Goal: Transaction & Acquisition: Purchase product/service

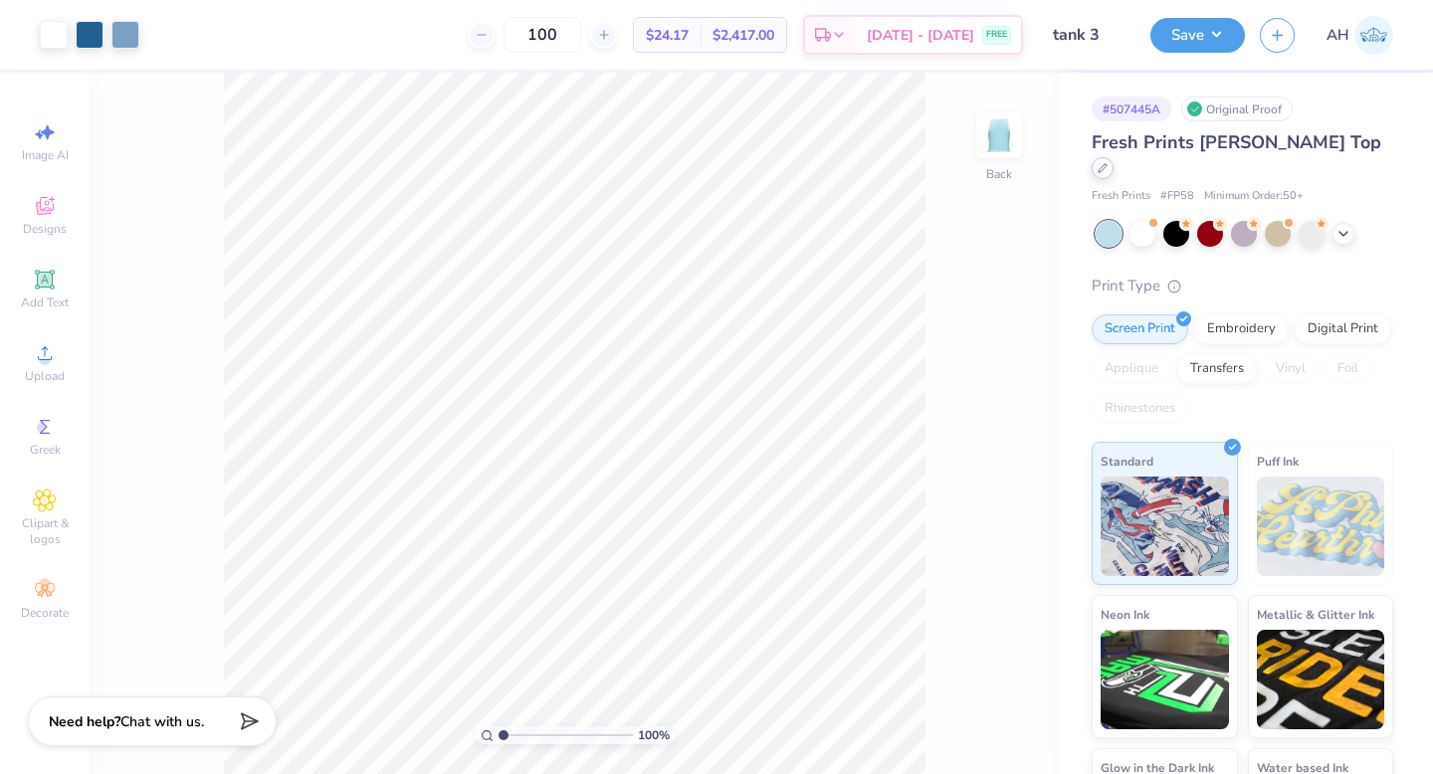
click at [1106, 164] on icon at bounding box center [1102, 168] width 8 height 8
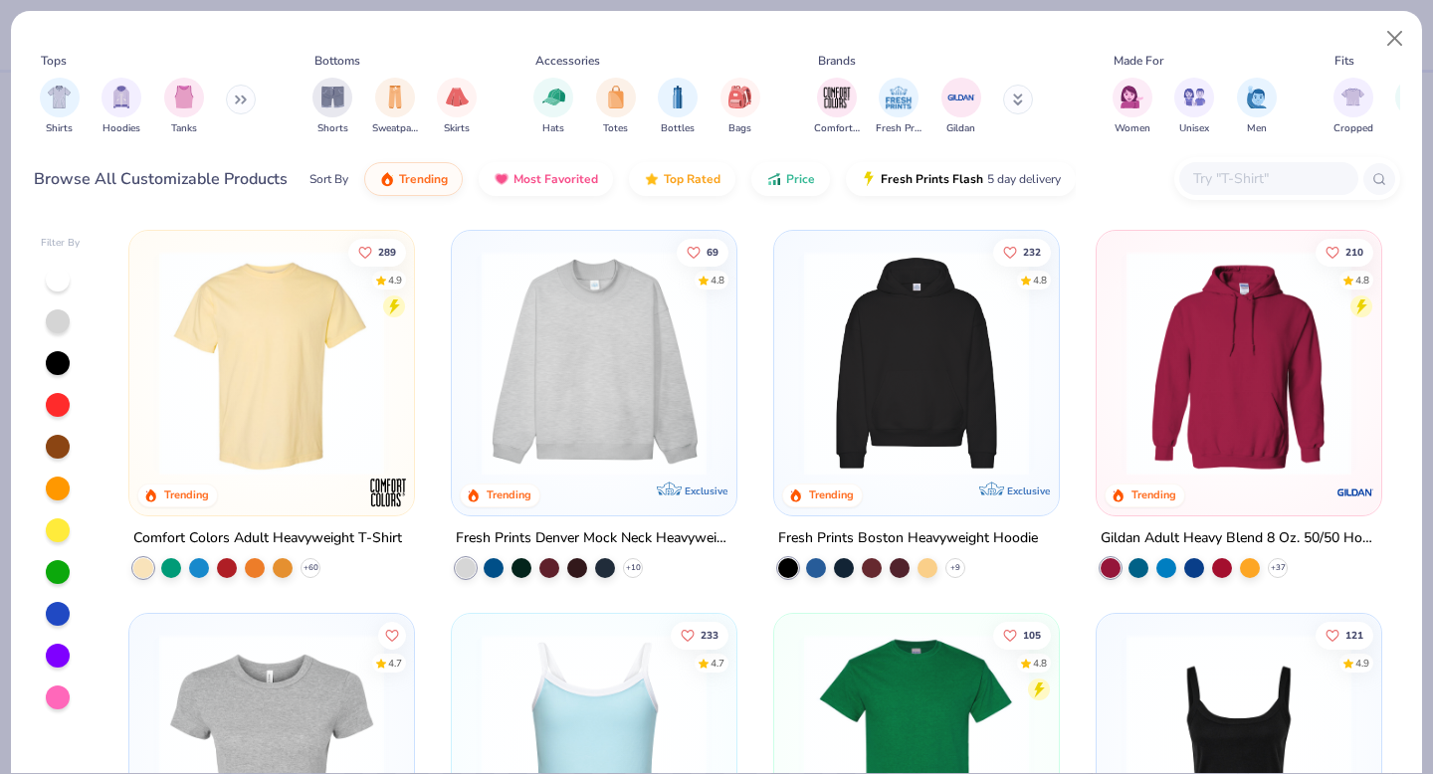
click at [583, 382] on img at bounding box center [594, 363] width 245 height 225
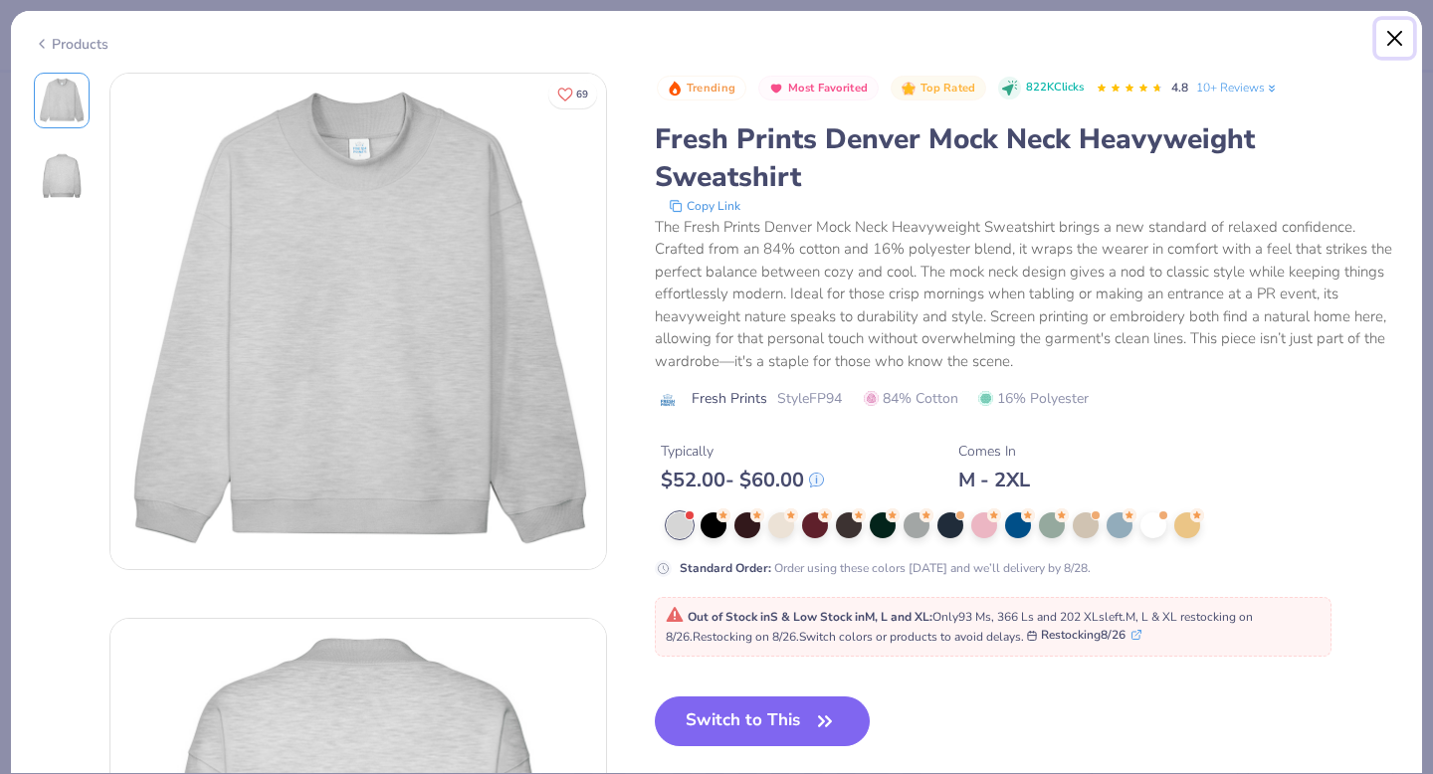
click at [1397, 29] on button "Close" at bounding box center [1395, 39] width 38 height 38
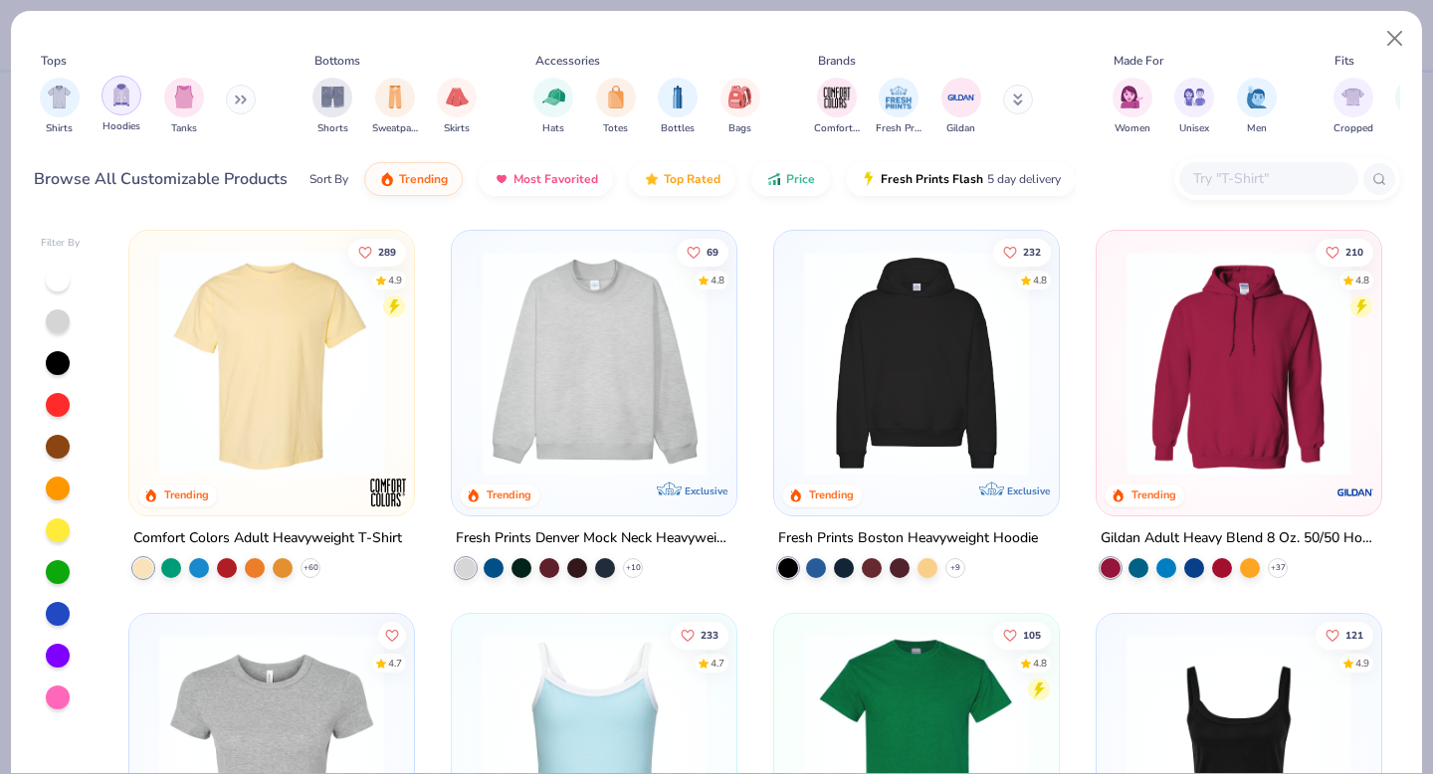
click at [125, 96] on img "filter for Hoodies" at bounding box center [121, 95] width 22 height 23
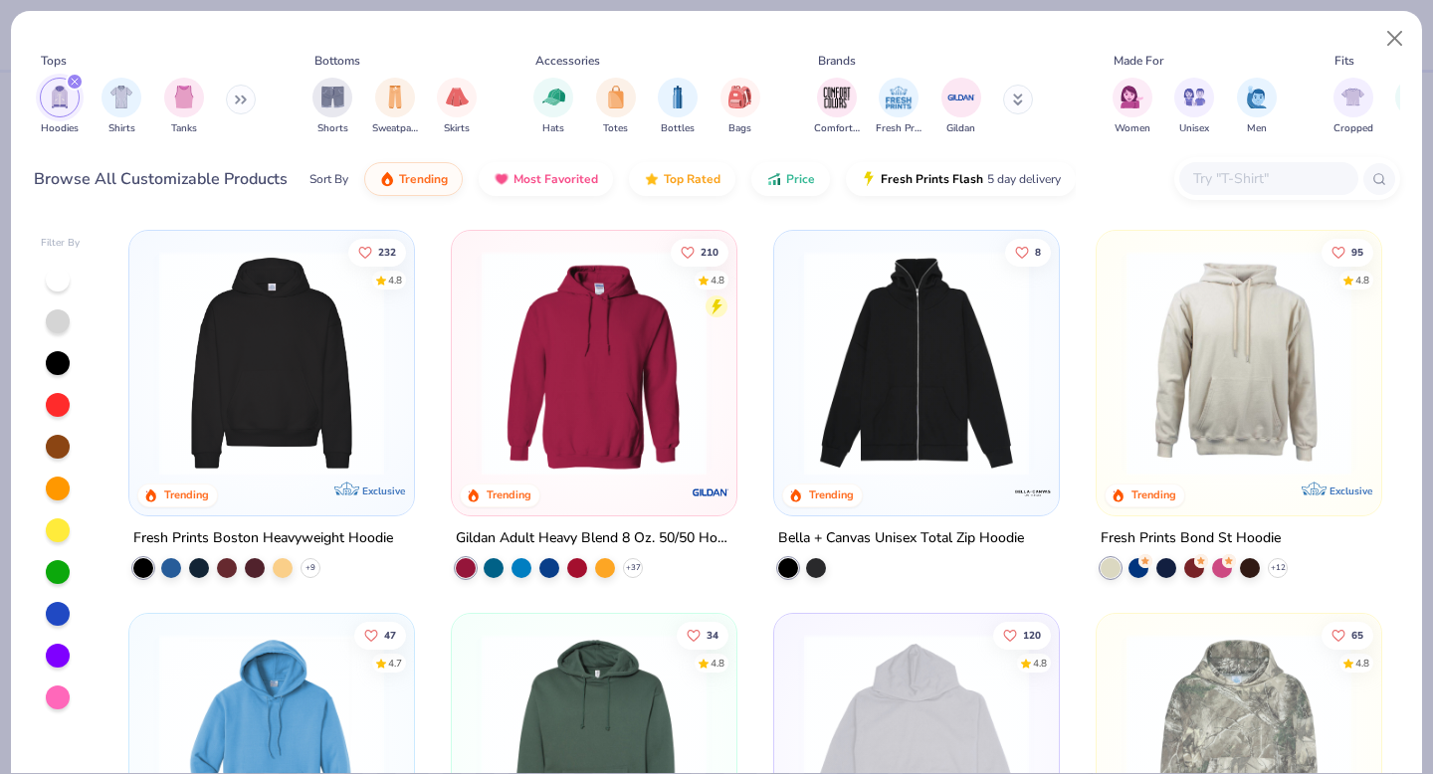
click at [561, 396] on img at bounding box center [594, 363] width 245 height 225
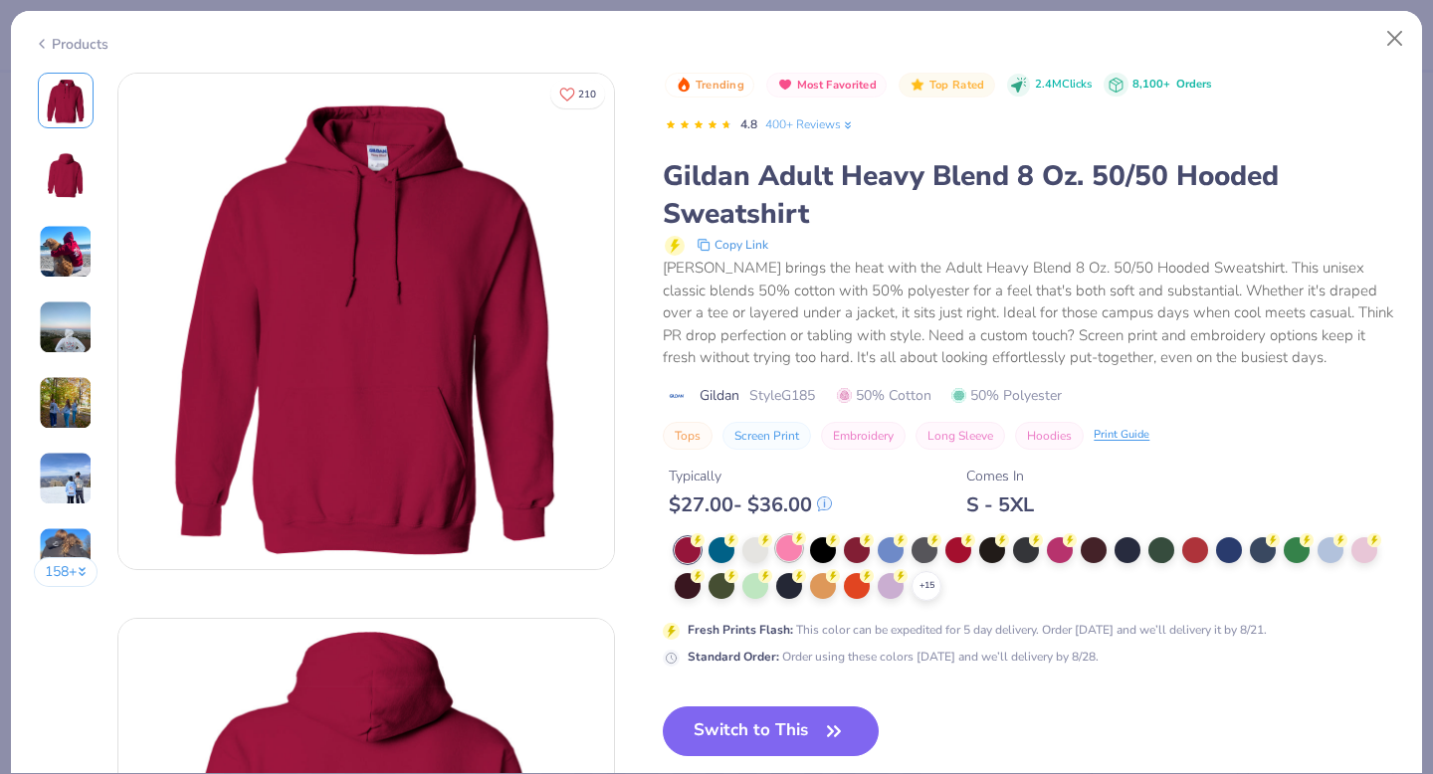
click at [795, 549] on div at bounding box center [789, 548] width 26 height 26
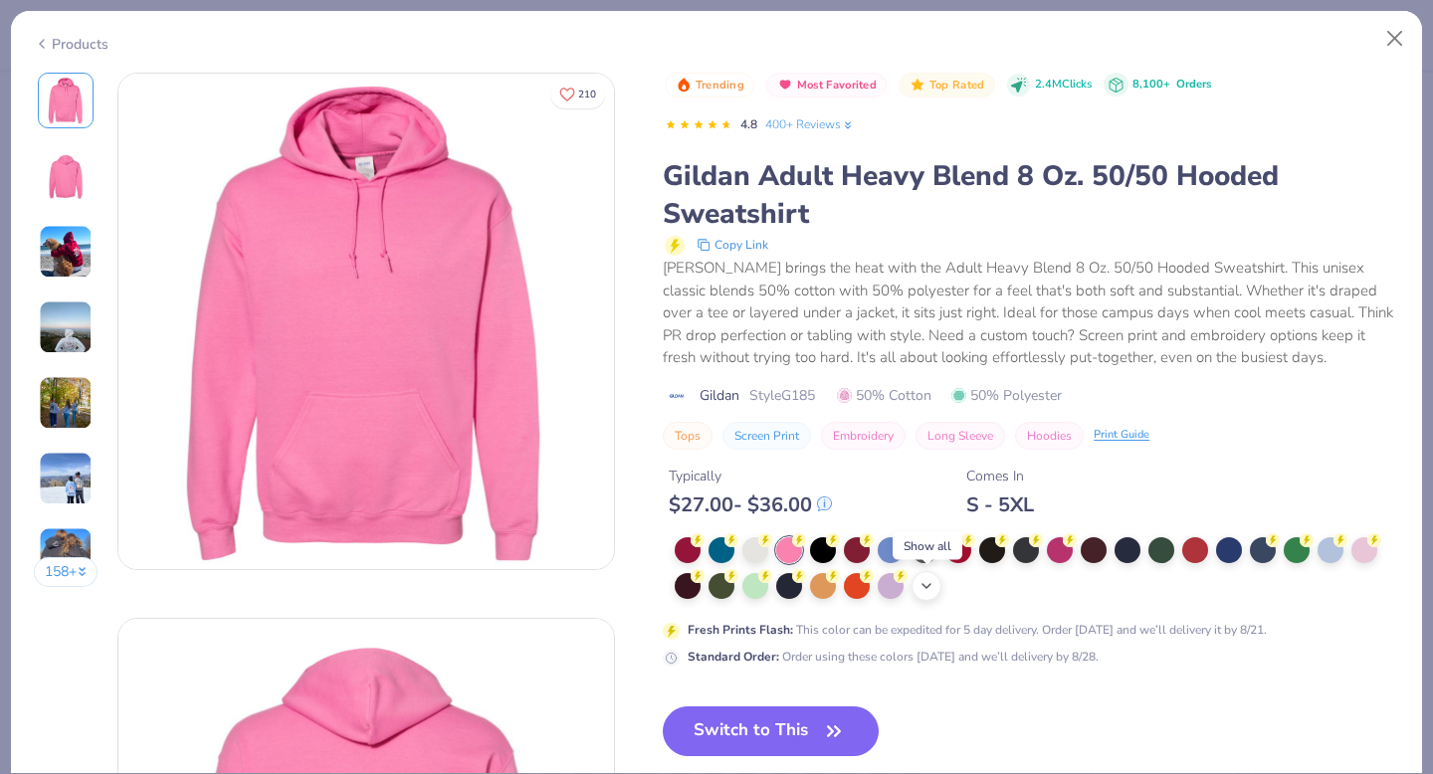
click at [925, 583] on icon at bounding box center [926, 586] width 16 height 16
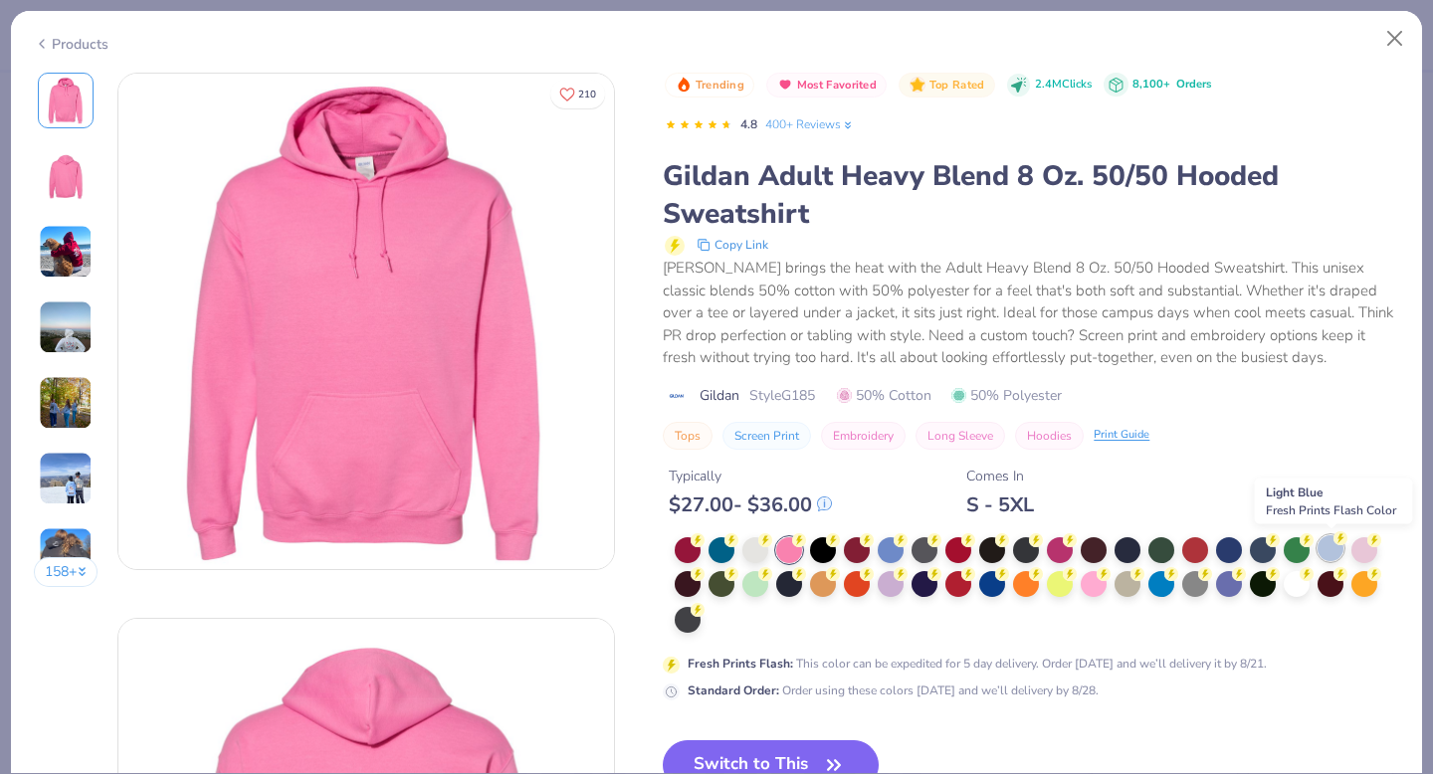
click at [1330, 542] on div at bounding box center [1330, 548] width 26 height 26
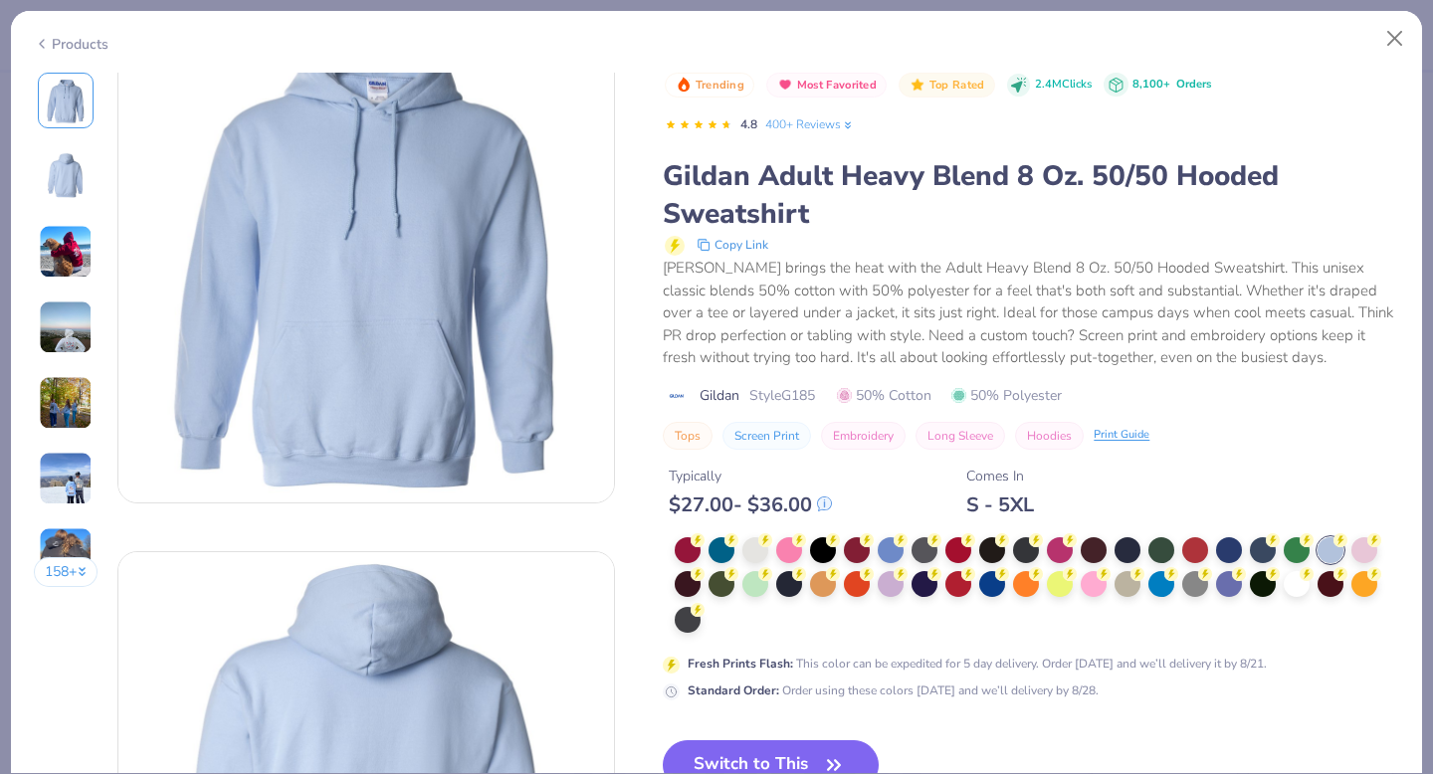
scroll to position [69, 0]
click at [778, 747] on button "Switch to This" at bounding box center [771, 765] width 216 height 50
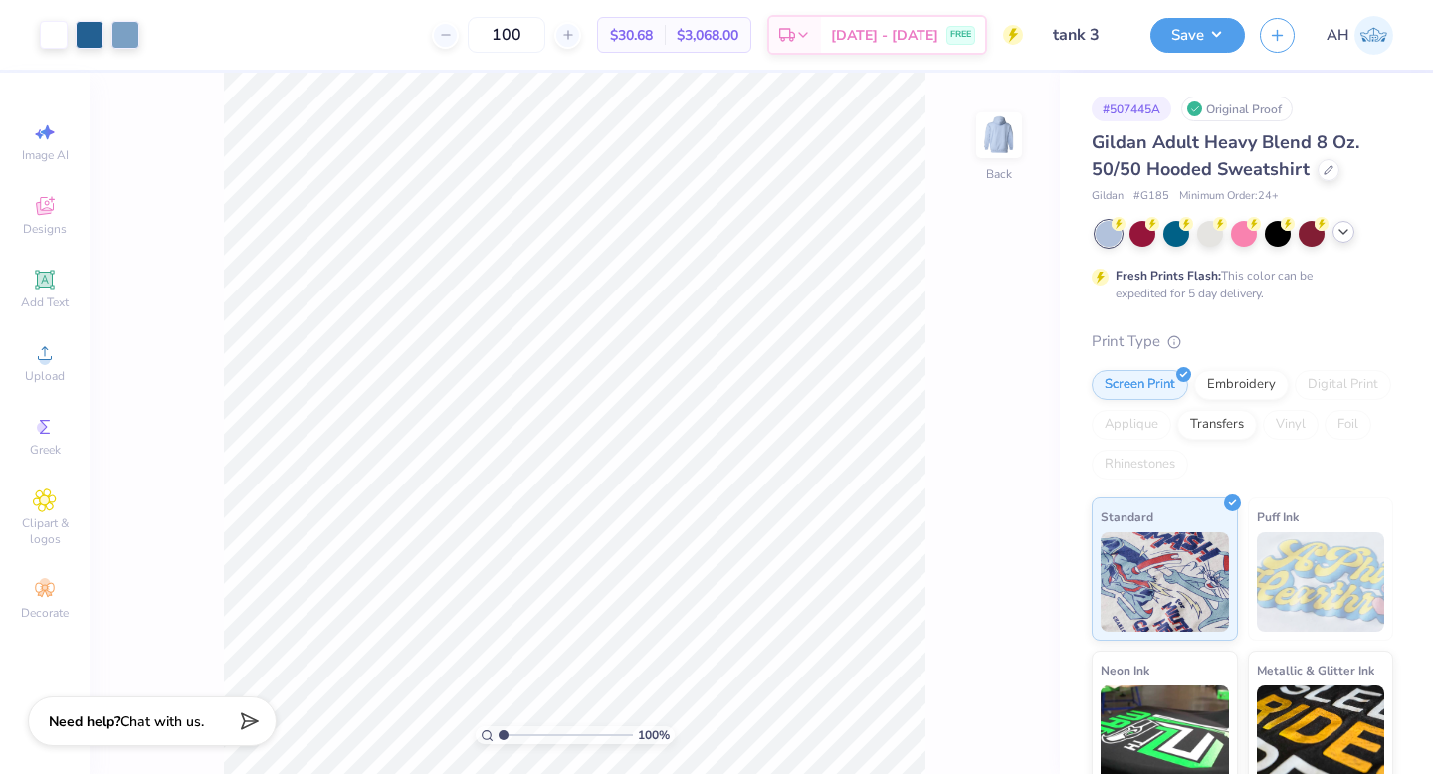
click at [1343, 228] on icon at bounding box center [1343, 232] width 16 height 16
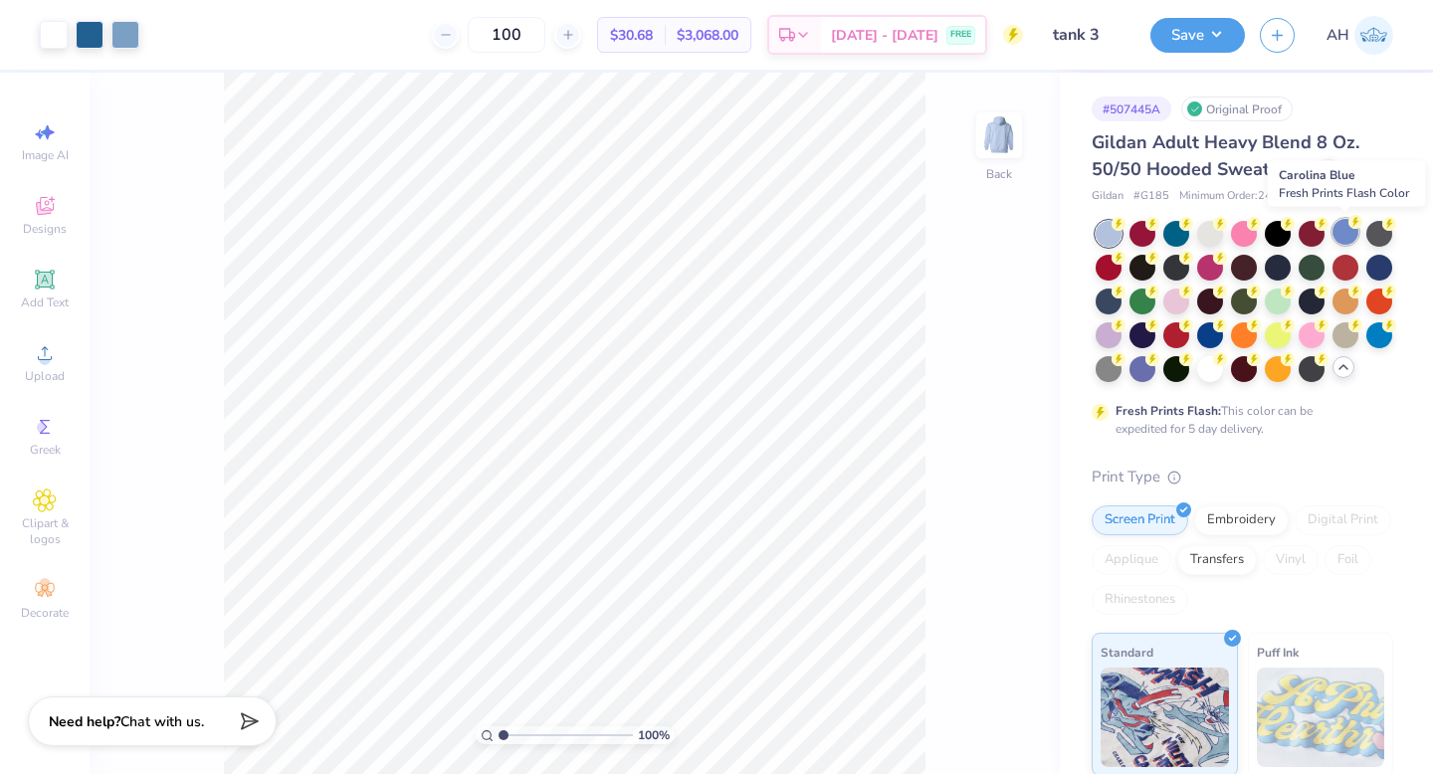
click at [1342, 231] on div at bounding box center [1345, 232] width 26 height 26
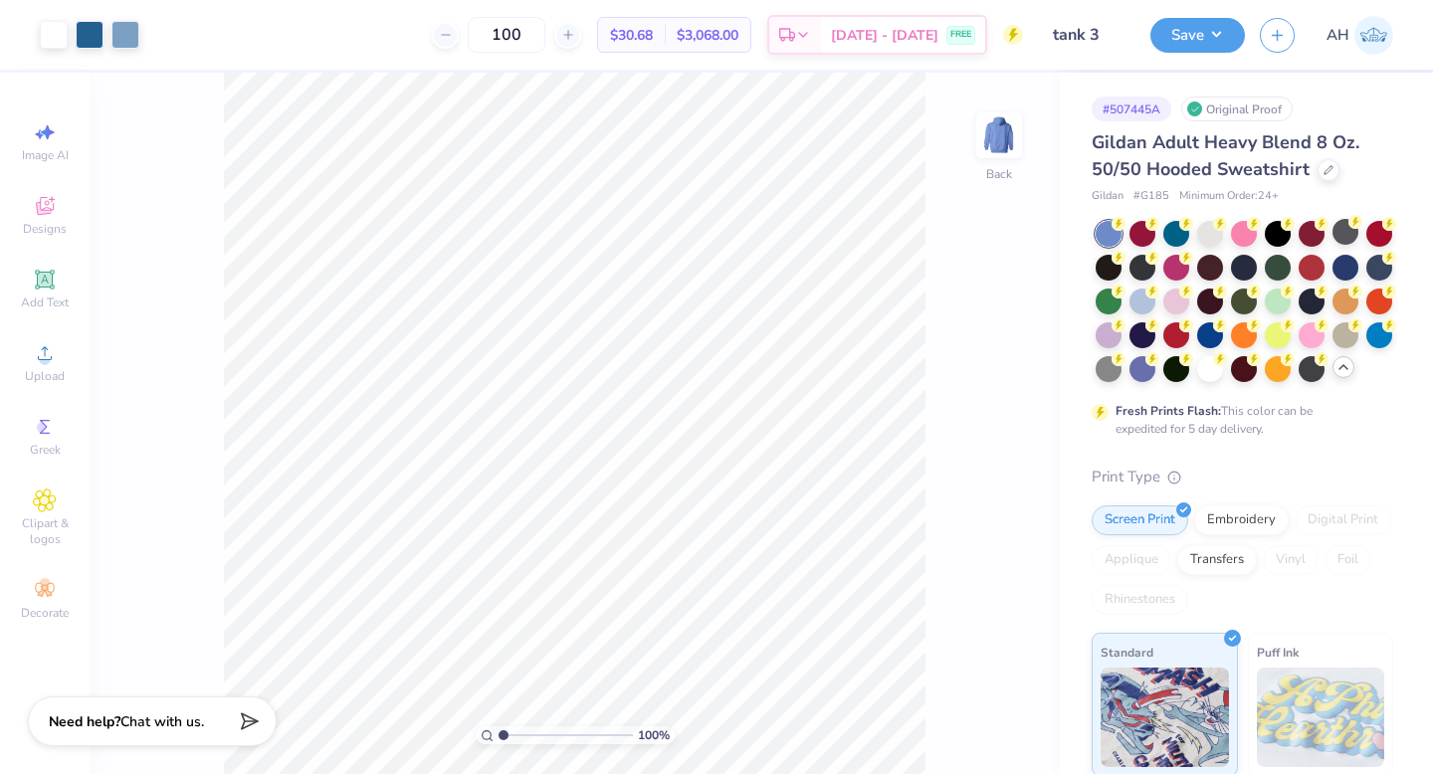
click at [1336, 365] on icon at bounding box center [1343, 367] width 16 height 16
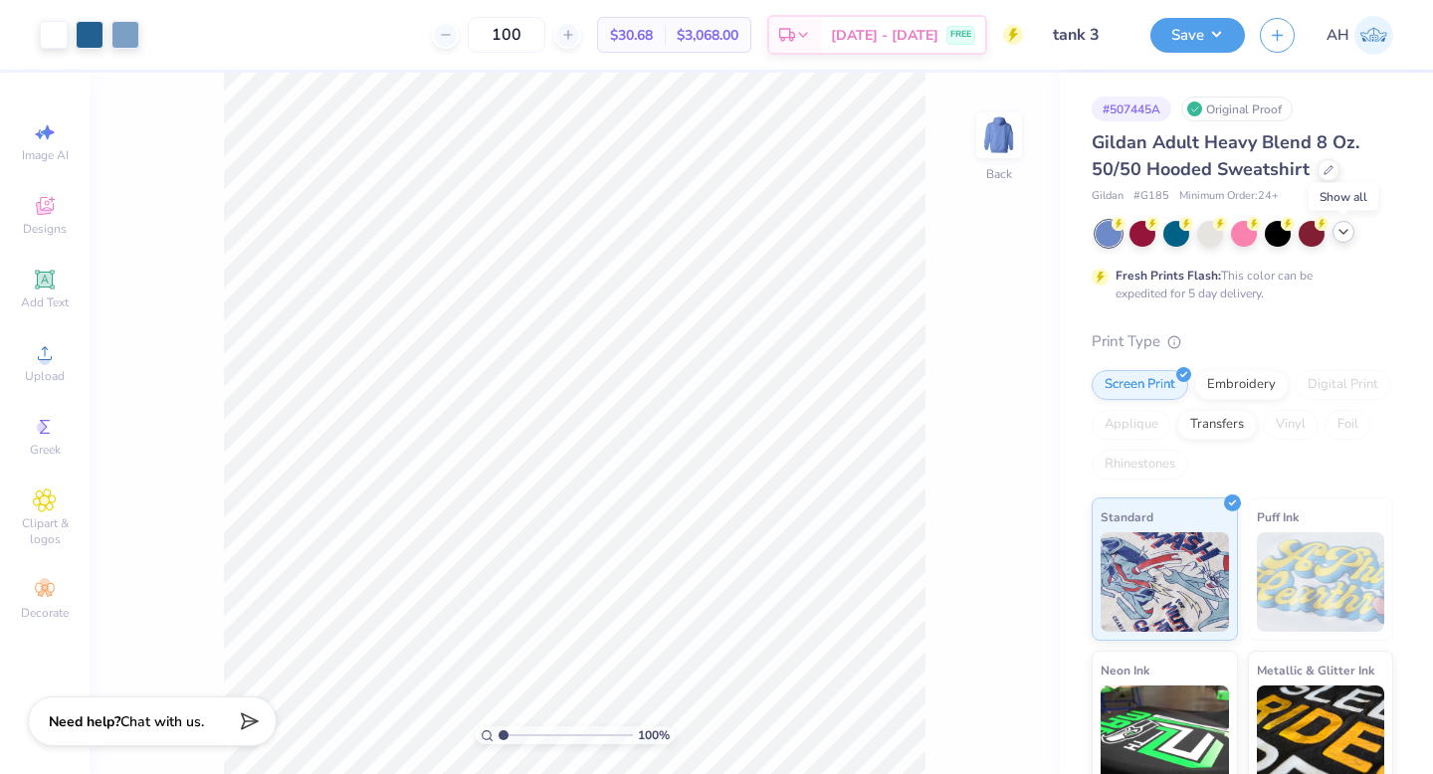
click at [1338, 233] on icon at bounding box center [1343, 232] width 16 height 16
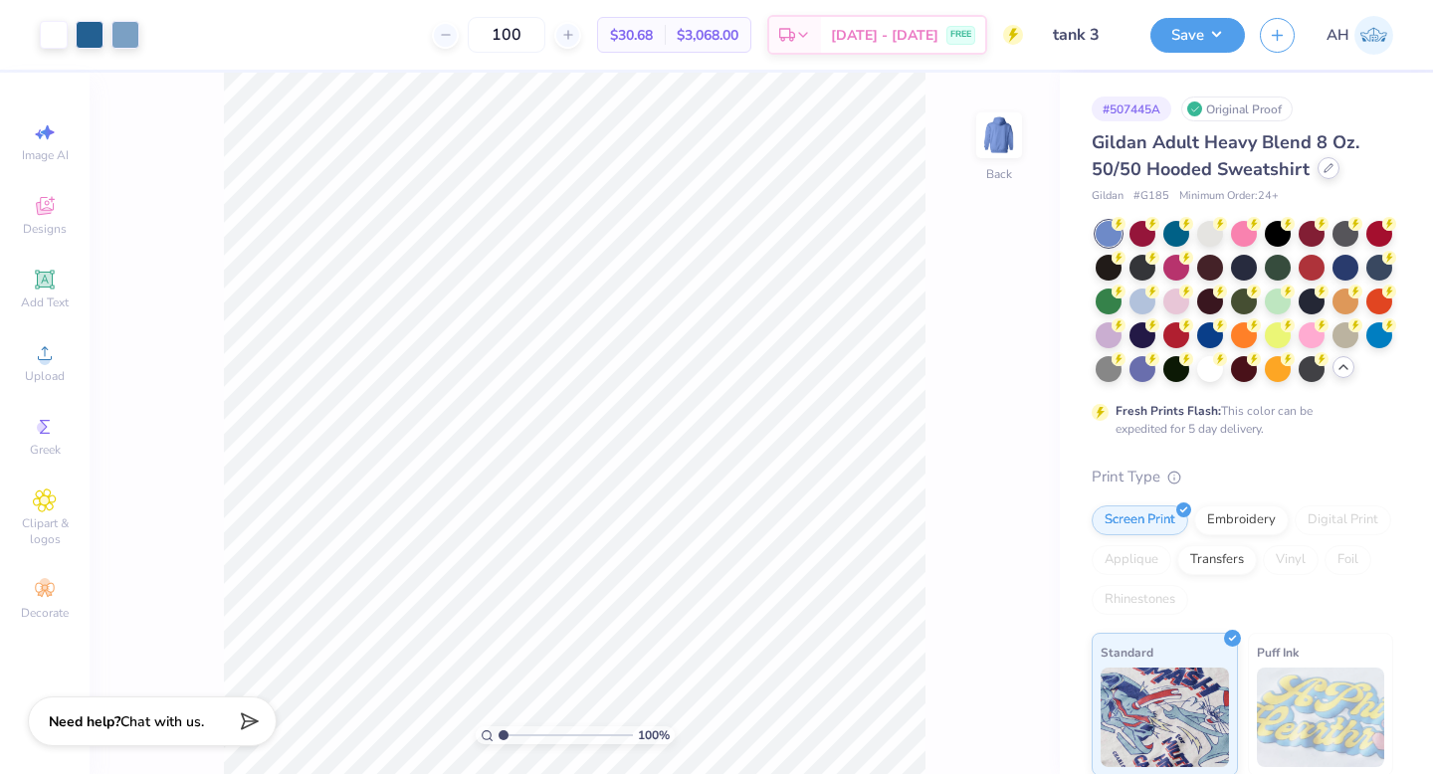
click at [1328, 168] on icon at bounding box center [1328, 168] width 10 height 10
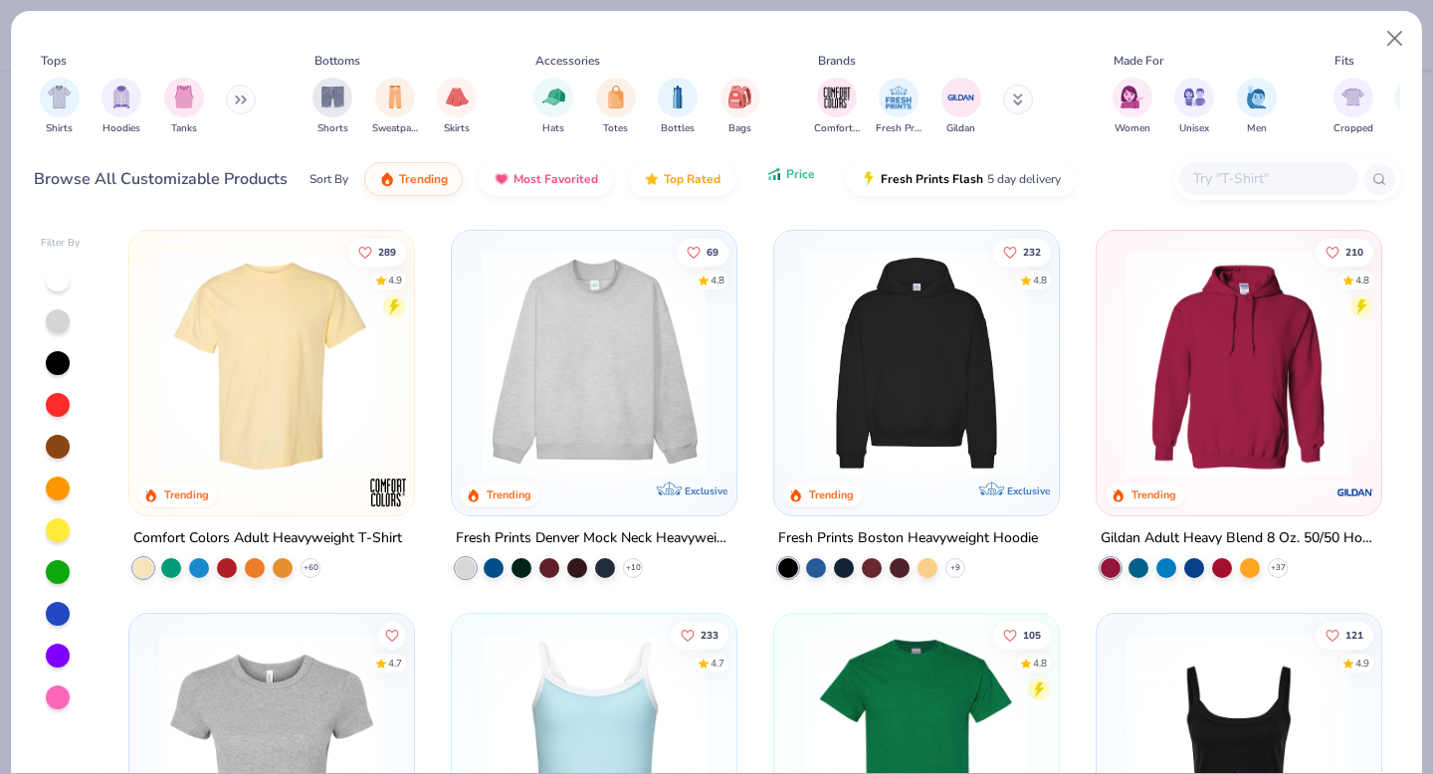
click at [781, 173] on button "Price" at bounding box center [790, 174] width 79 height 34
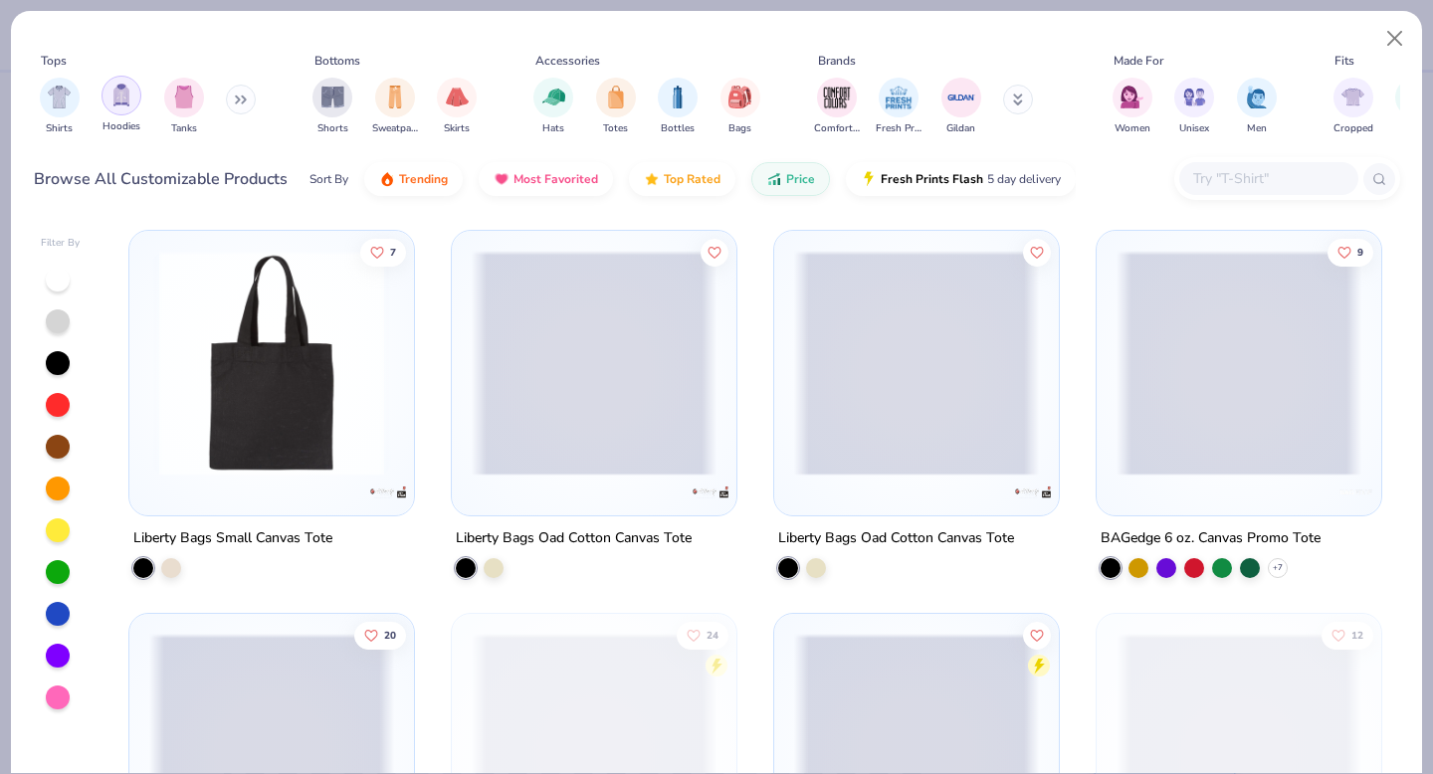
click at [128, 99] on img "filter for Hoodies" at bounding box center [121, 95] width 22 height 23
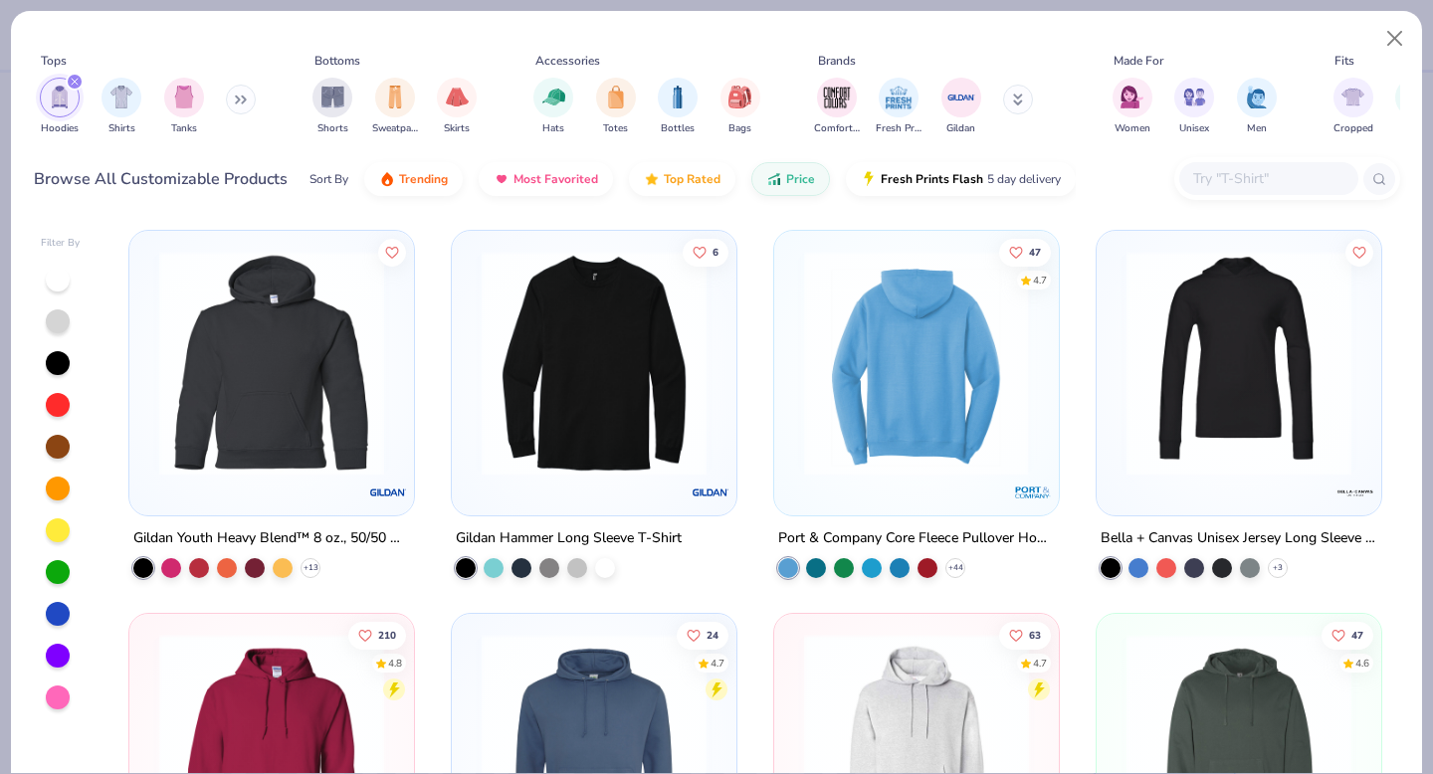
click at [794, 370] on img at bounding box center [671, 363] width 245 height 225
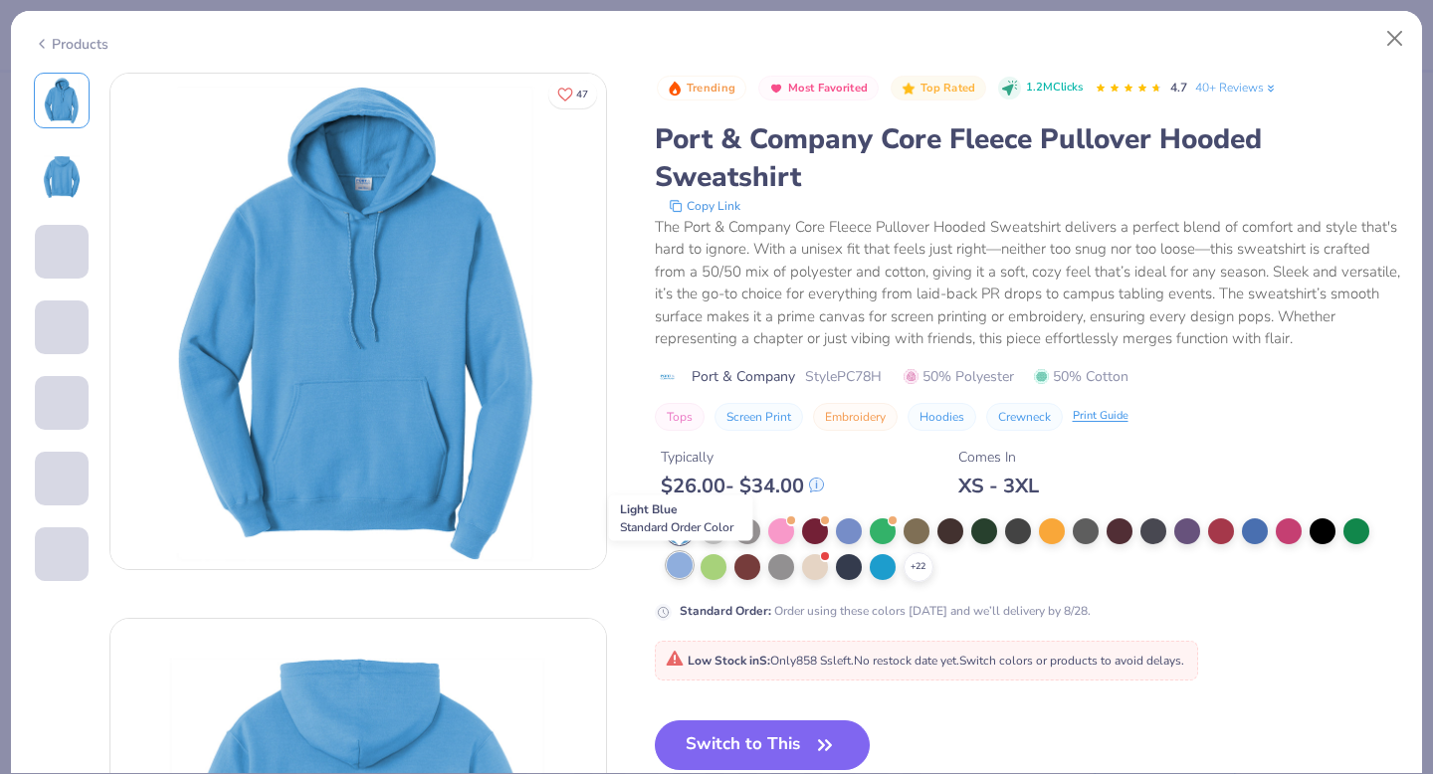
click at [678, 575] on div at bounding box center [680, 565] width 26 height 26
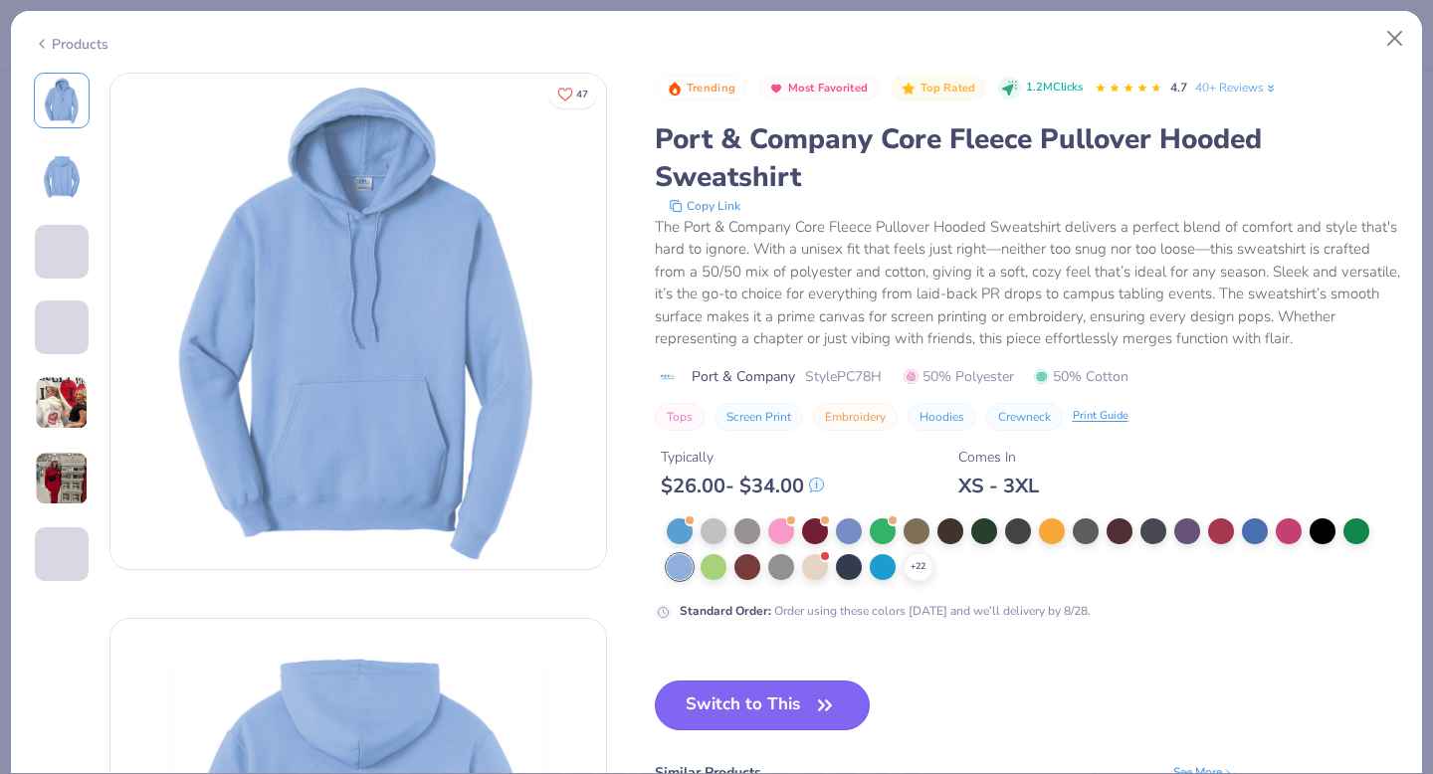
click at [717, 695] on button "Switch to This" at bounding box center [763, 706] width 216 height 50
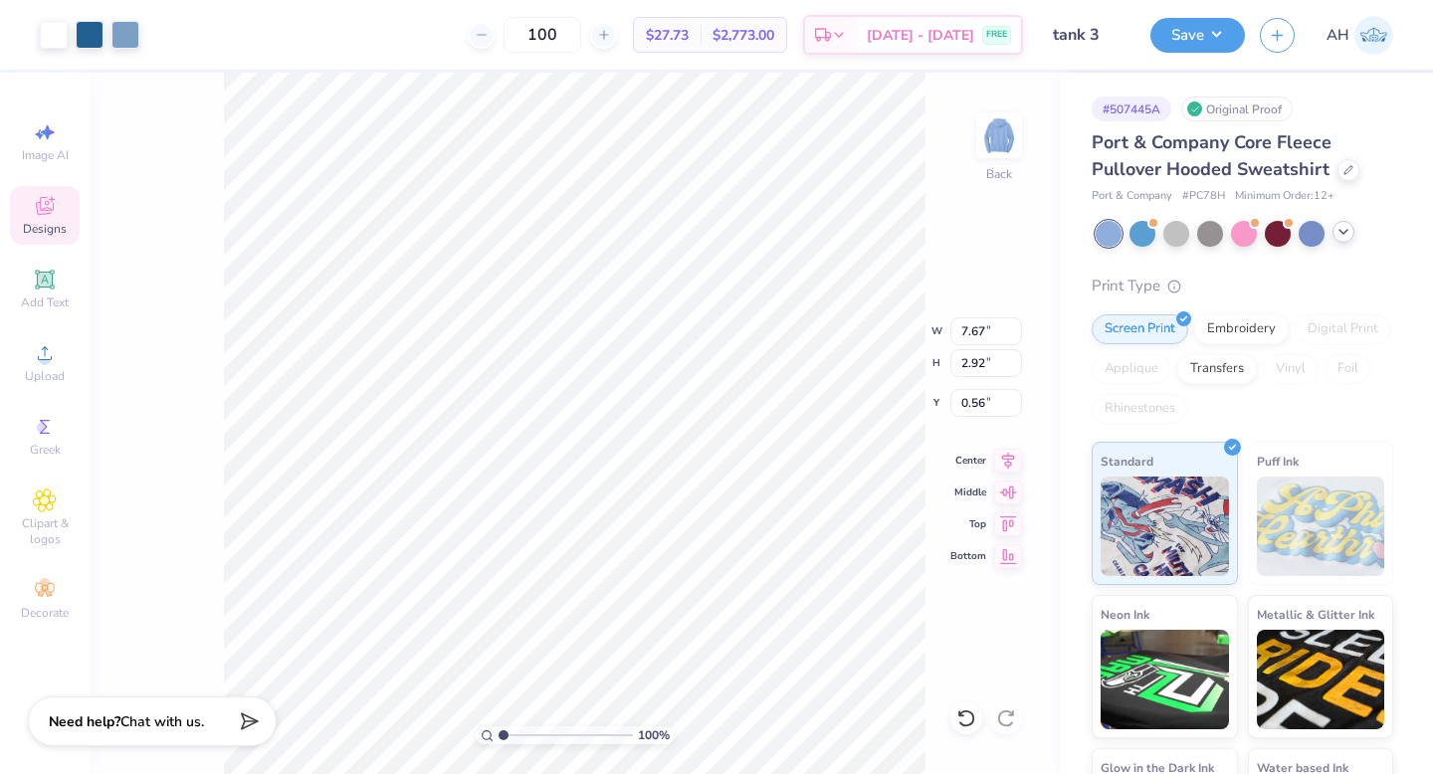
type input "3.00"
click at [1339, 168] on div at bounding box center [1348, 168] width 22 height 22
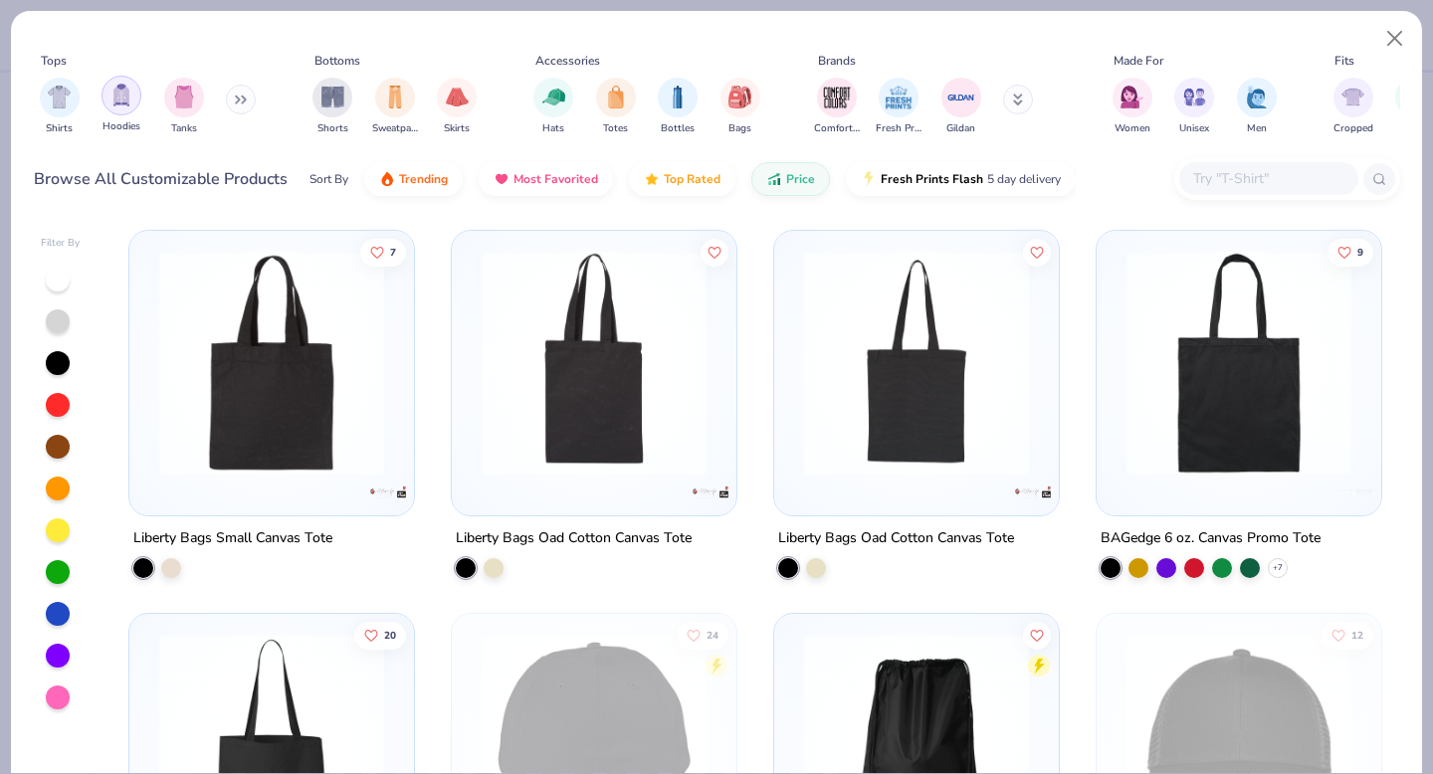
click at [125, 103] on img "filter for Hoodies" at bounding box center [121, 95] width 22 height 23
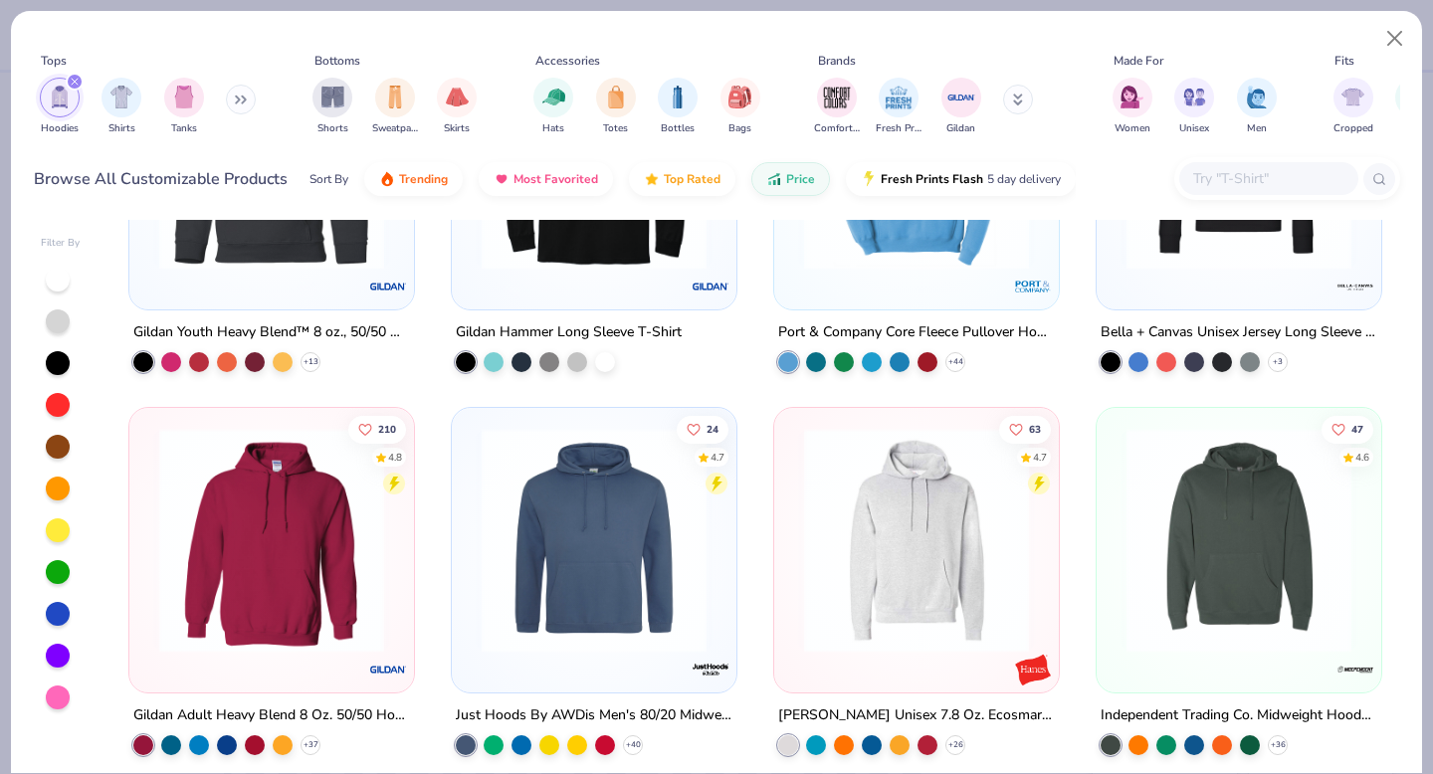
scroll to position [317, 0]
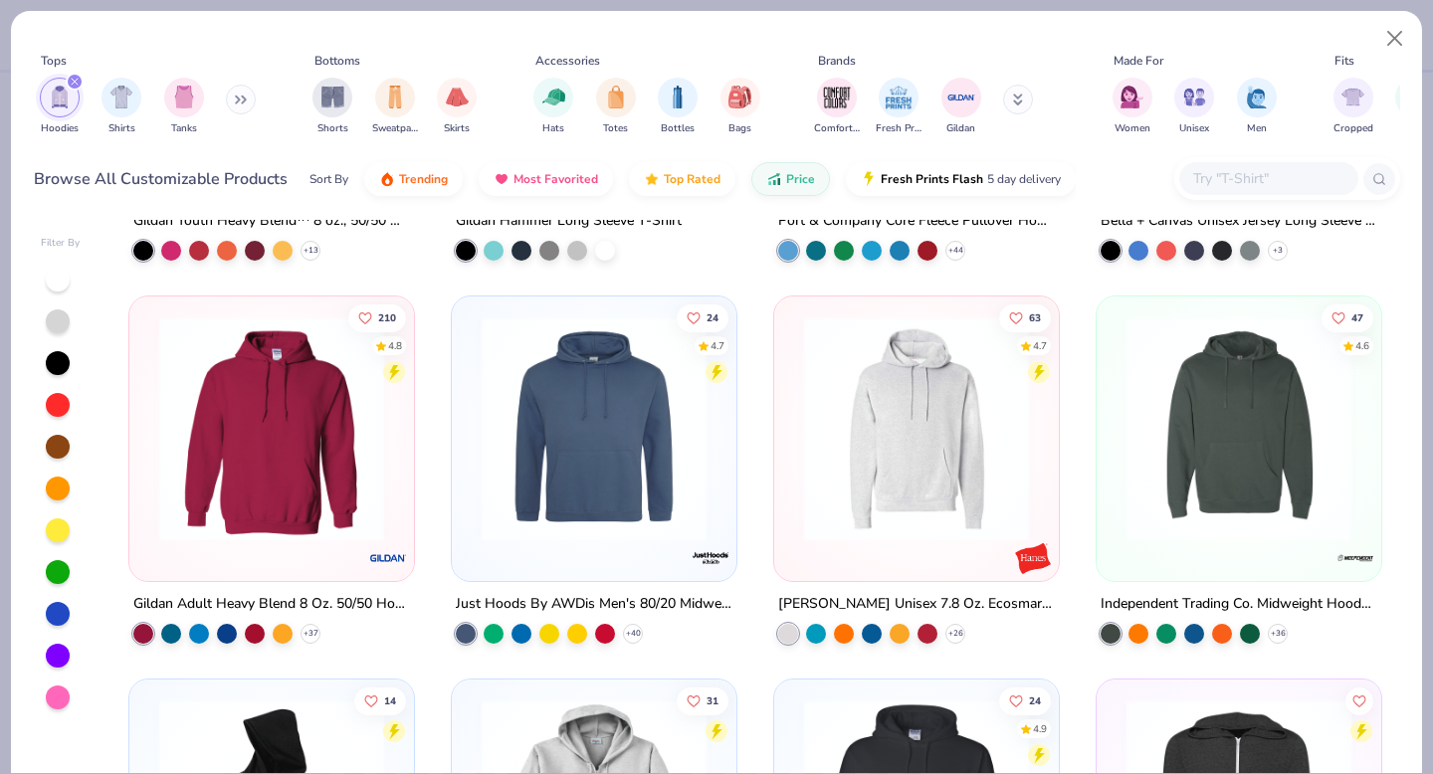
click at [605, 409] on img at bounding box center [594, 428] width 245 height 225
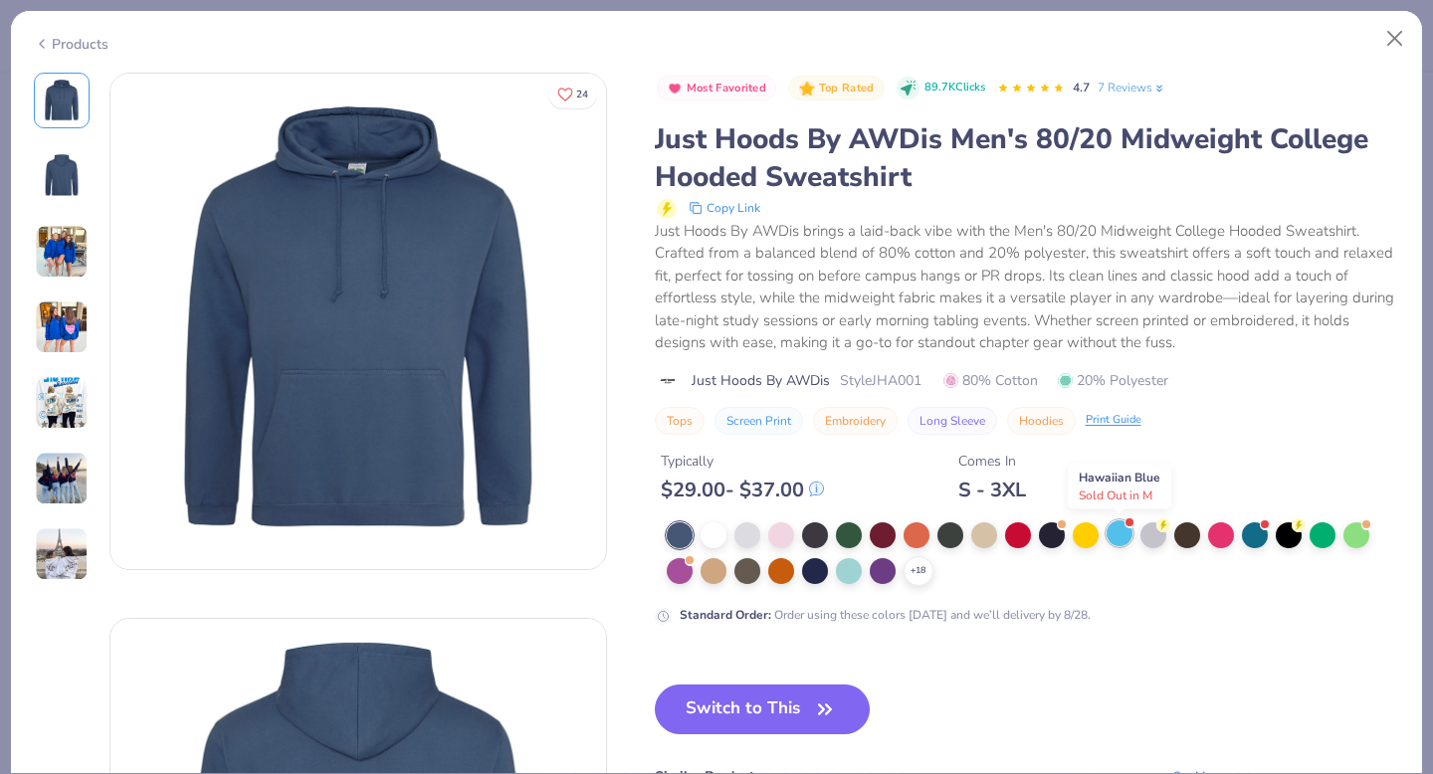
click at [1109, 531] on div at bounding box center [1119, 533] width 26 height 26
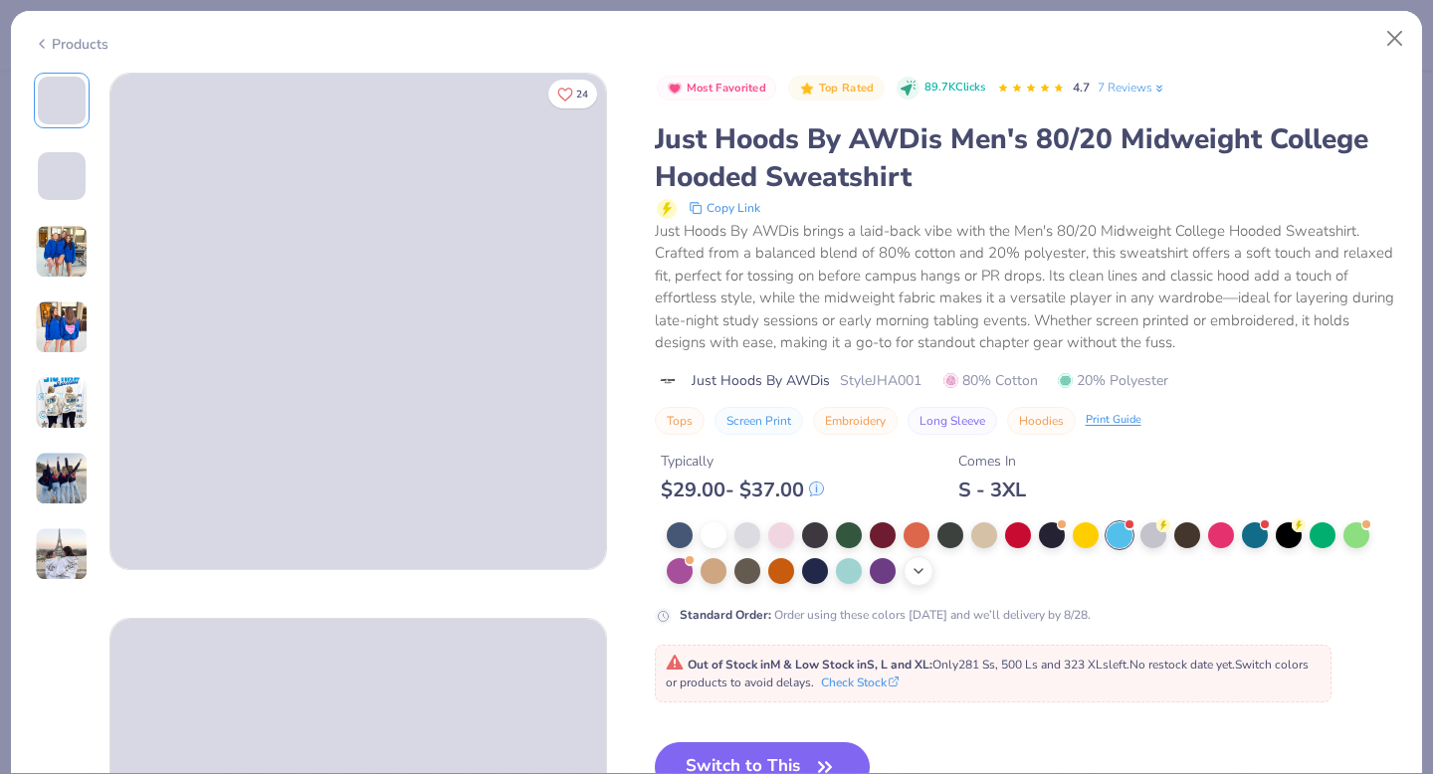
click at [926, 578] on div "+ 18" at bounding box center [918, 571] width 30 height 30
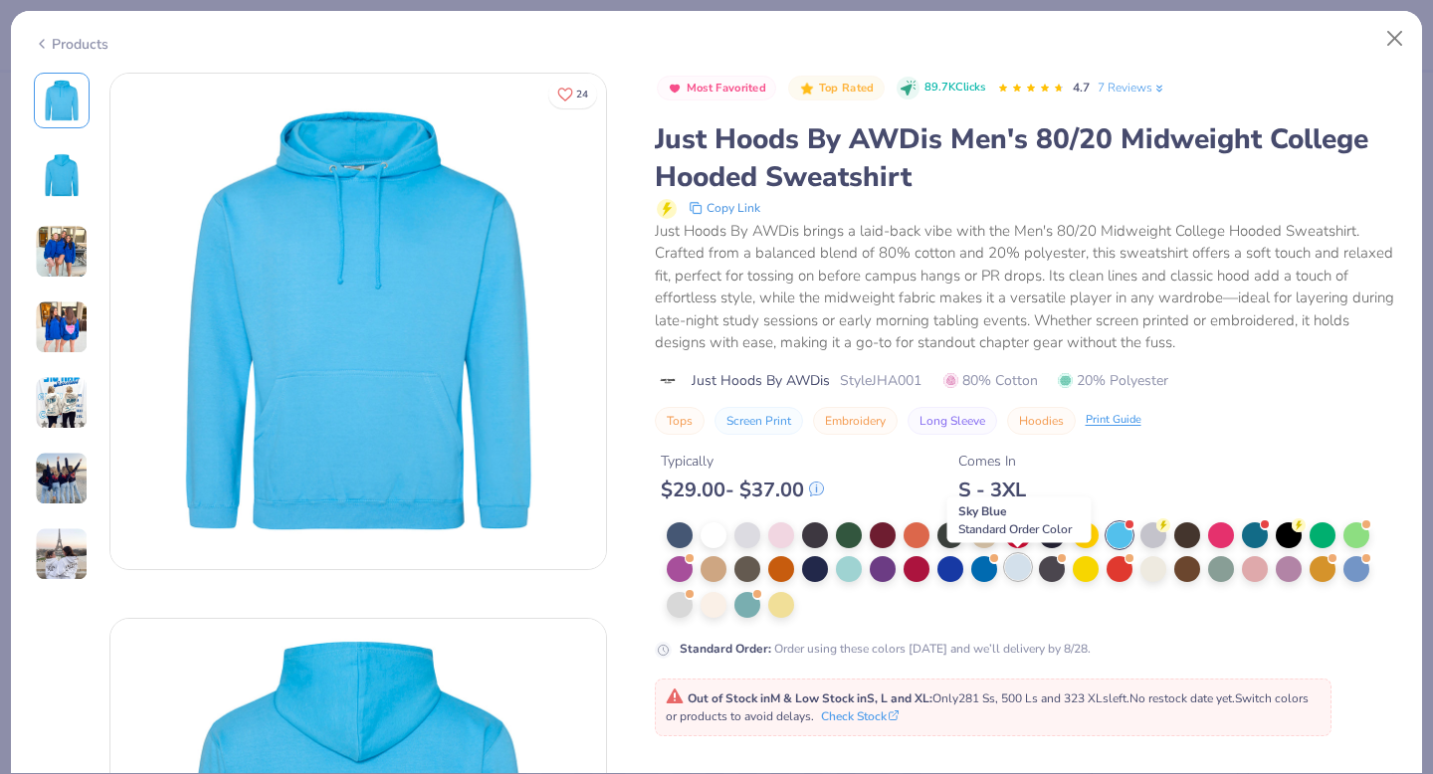
click at [1012, 567] on div at bounding box center [1018, 567] width 26 height 26
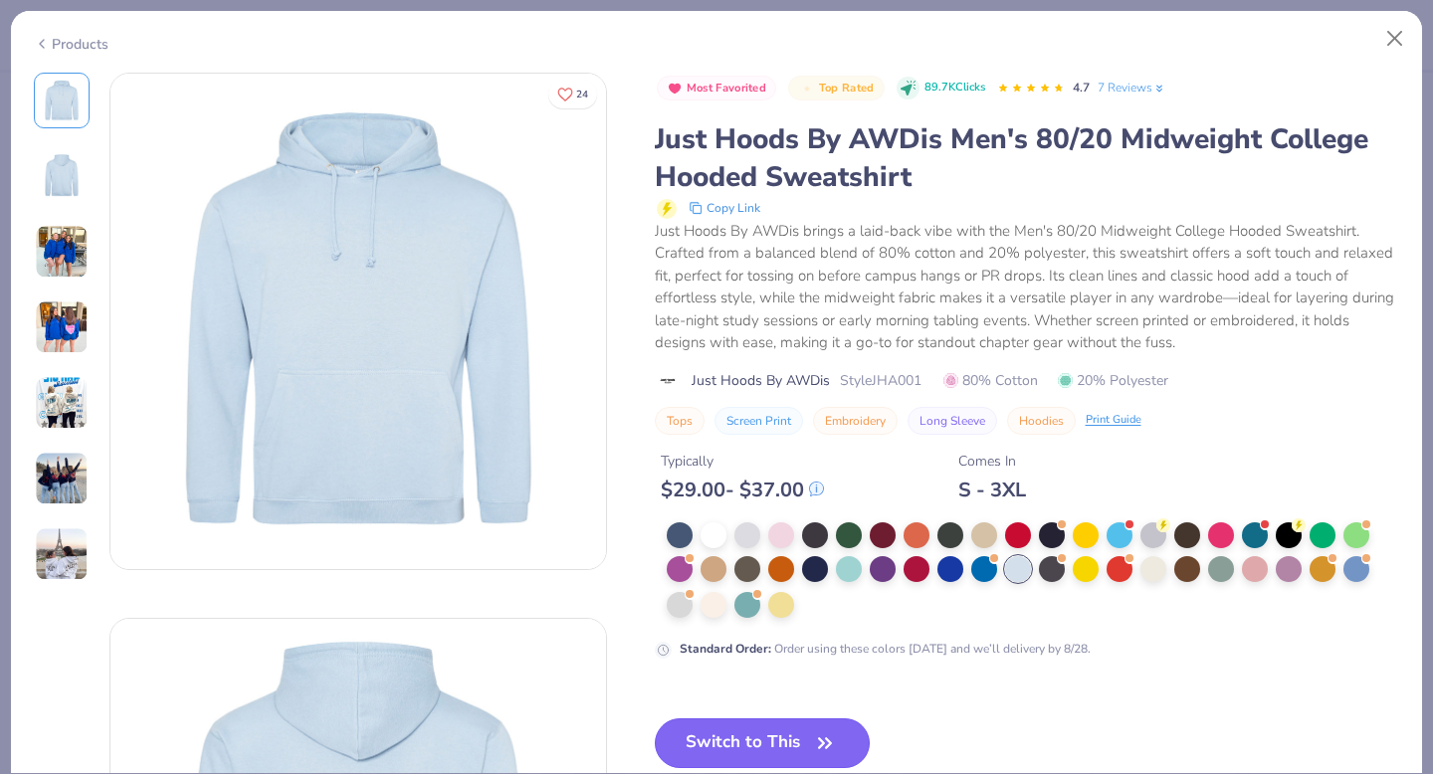
click at [742, 754] on button "Switch to This" at bounding box center [763, 743] width 216 height 50
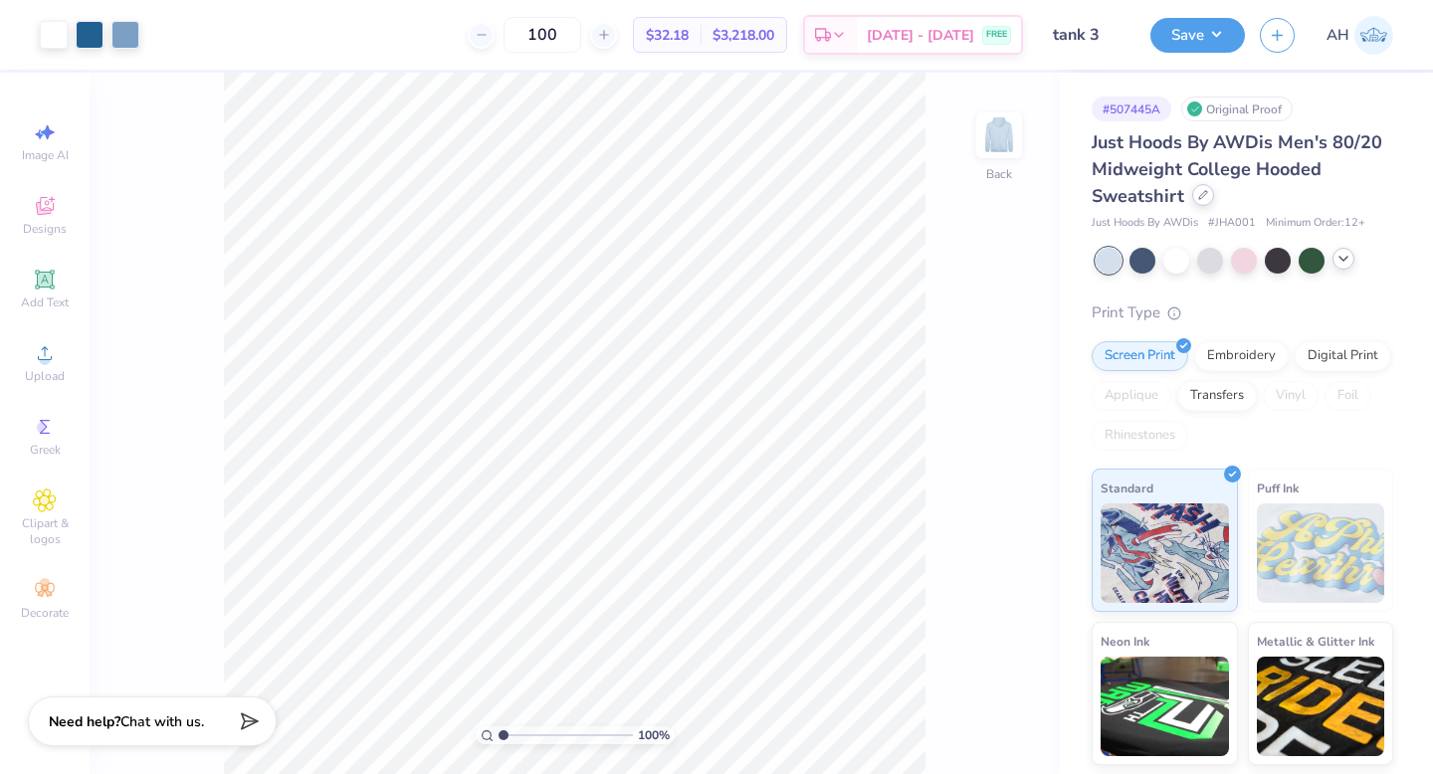
click at [1205, 193] on icon at bounding box center [1203, 195] width 10 height 10
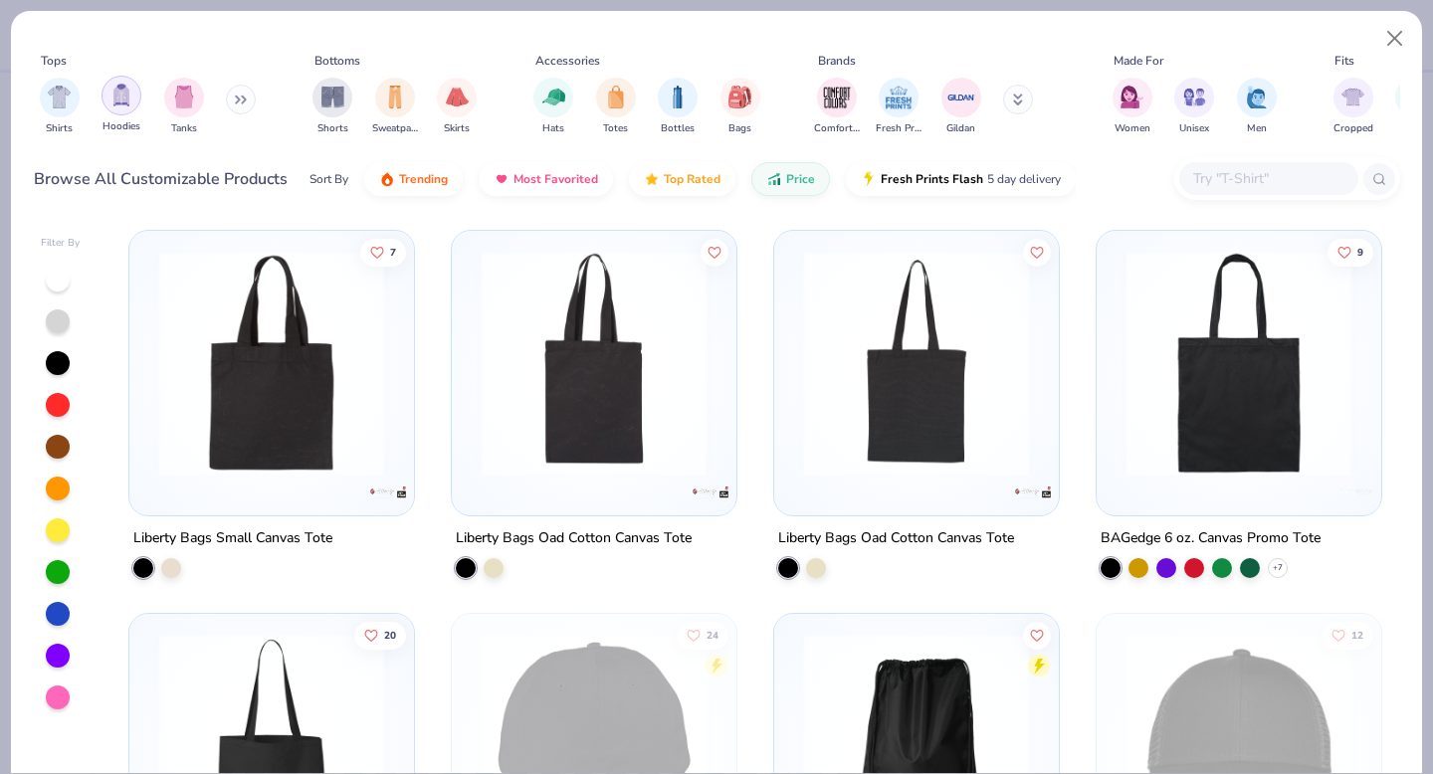
click at [107, 105] on div "filter for Hoodies" at bounding box center [121, 96] width 40 height 40
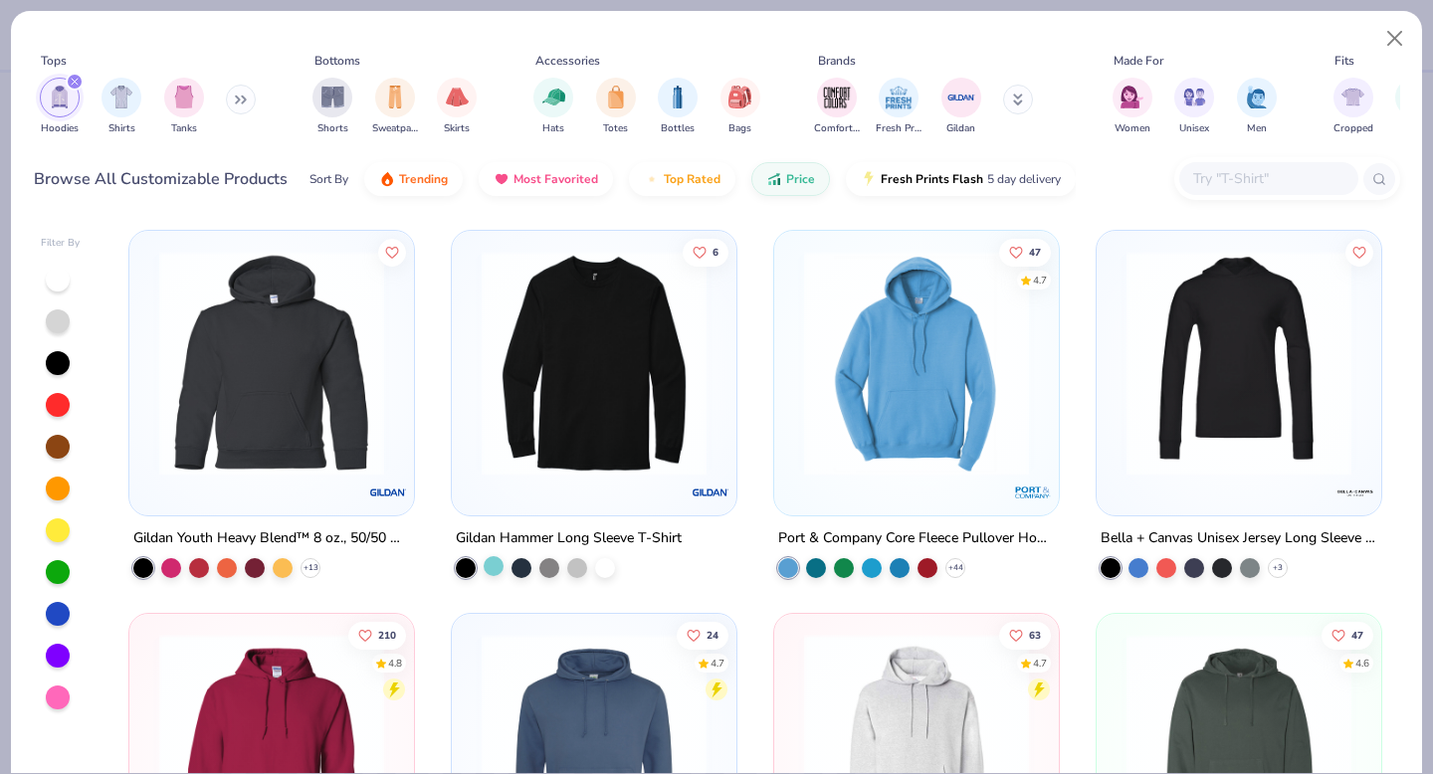
click at [491, 560] on div at bounding box center [494, 566] width 20 height 20
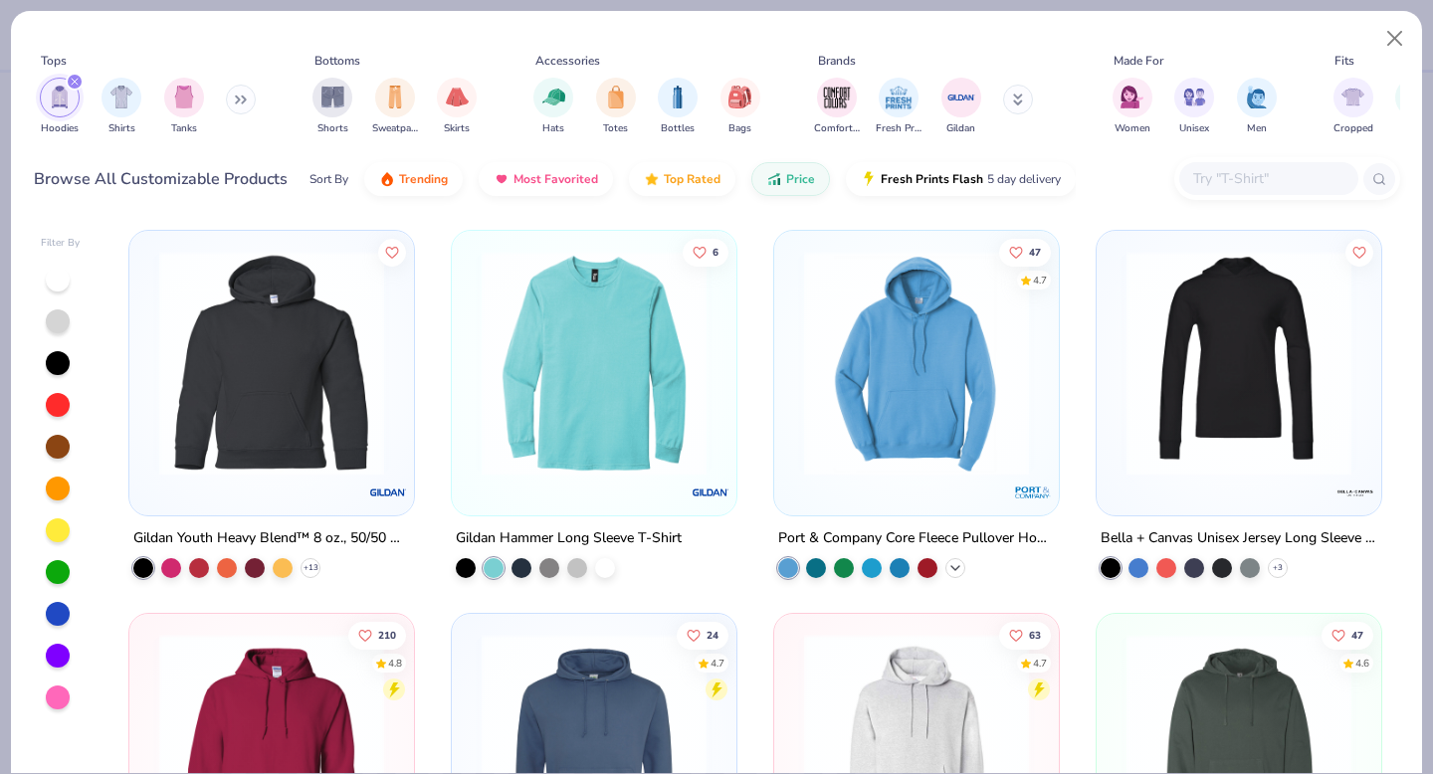
click at [962, 567] on icon at bounding box center [955, 568] width 16 height 16
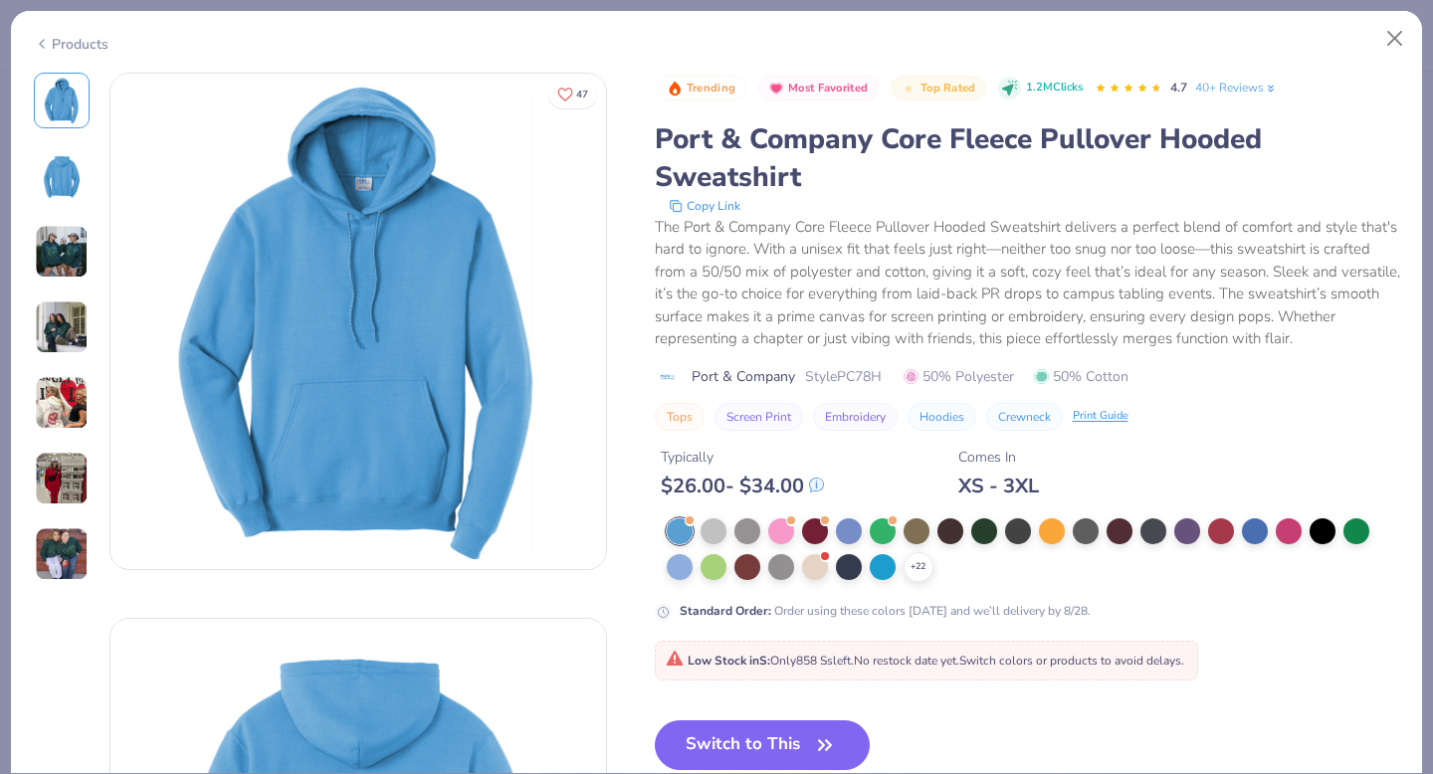
click at [930, 556] on div "+ 22" at bounding box center [1033, 550] width 733 height 64
click at [918, 569] on icon at bounding box center [918, 567] width 16 height 16
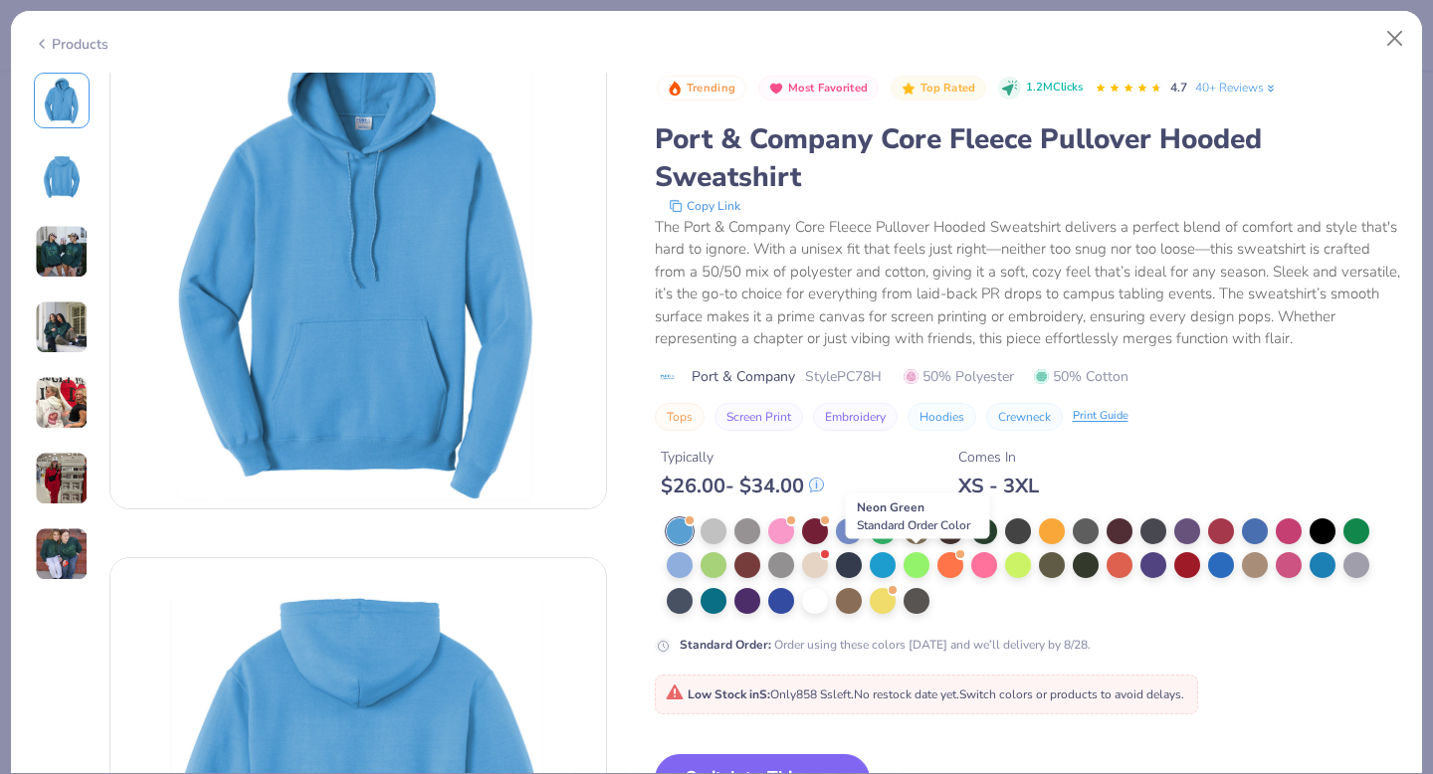
scroll to position [57, 0]
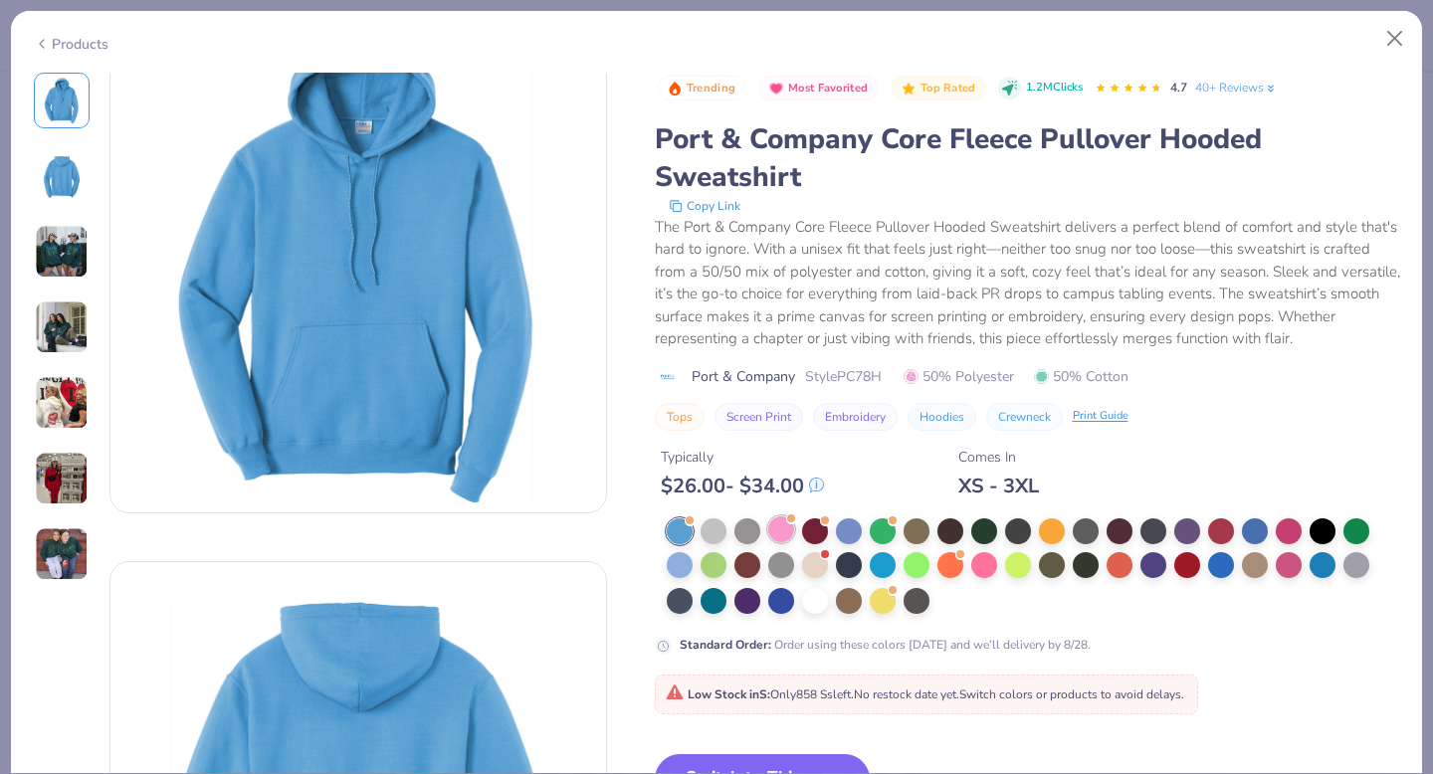
click at [782, 529] on div at bounding box center [781, 529] width 26 height 26
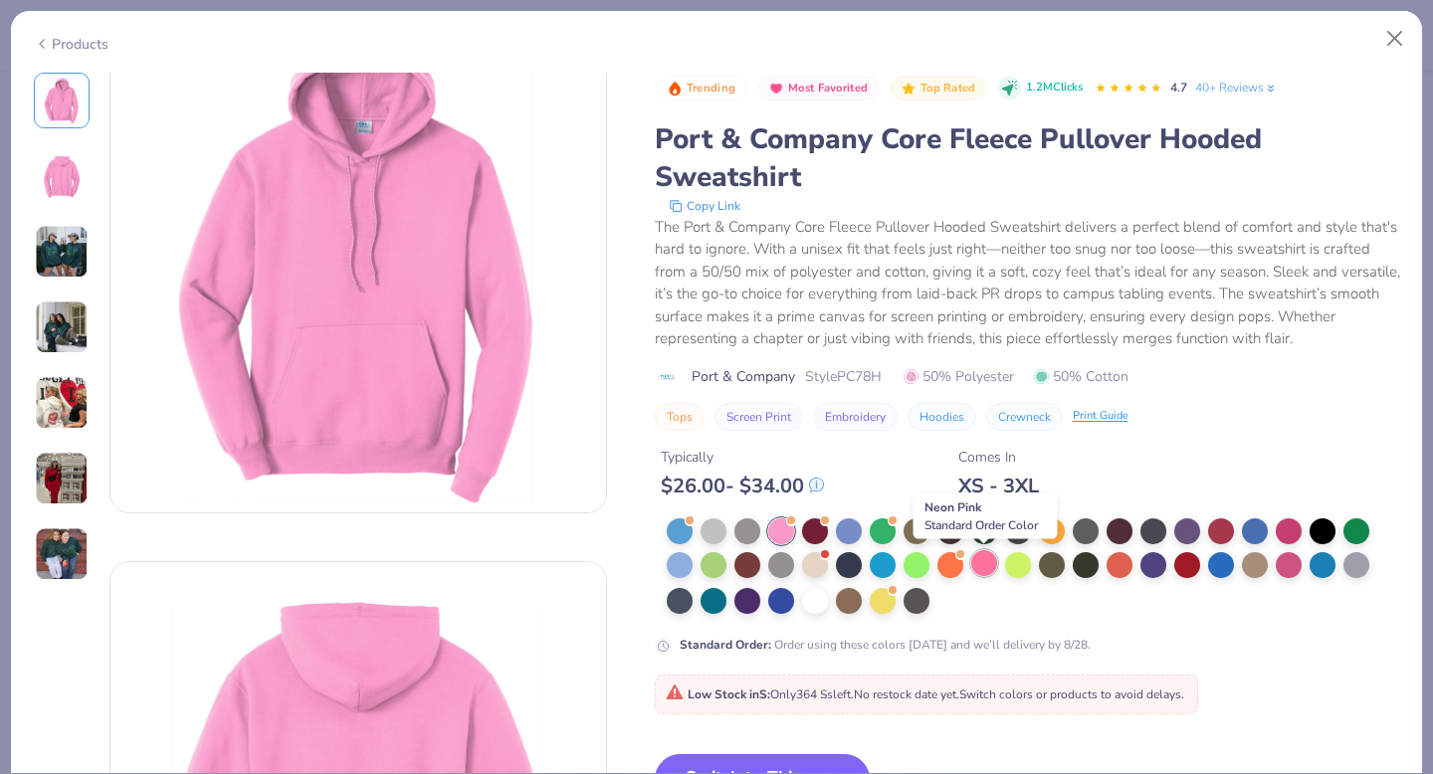
click at [984, 565] on div at bounding box center [984, 563] width 26 height 26
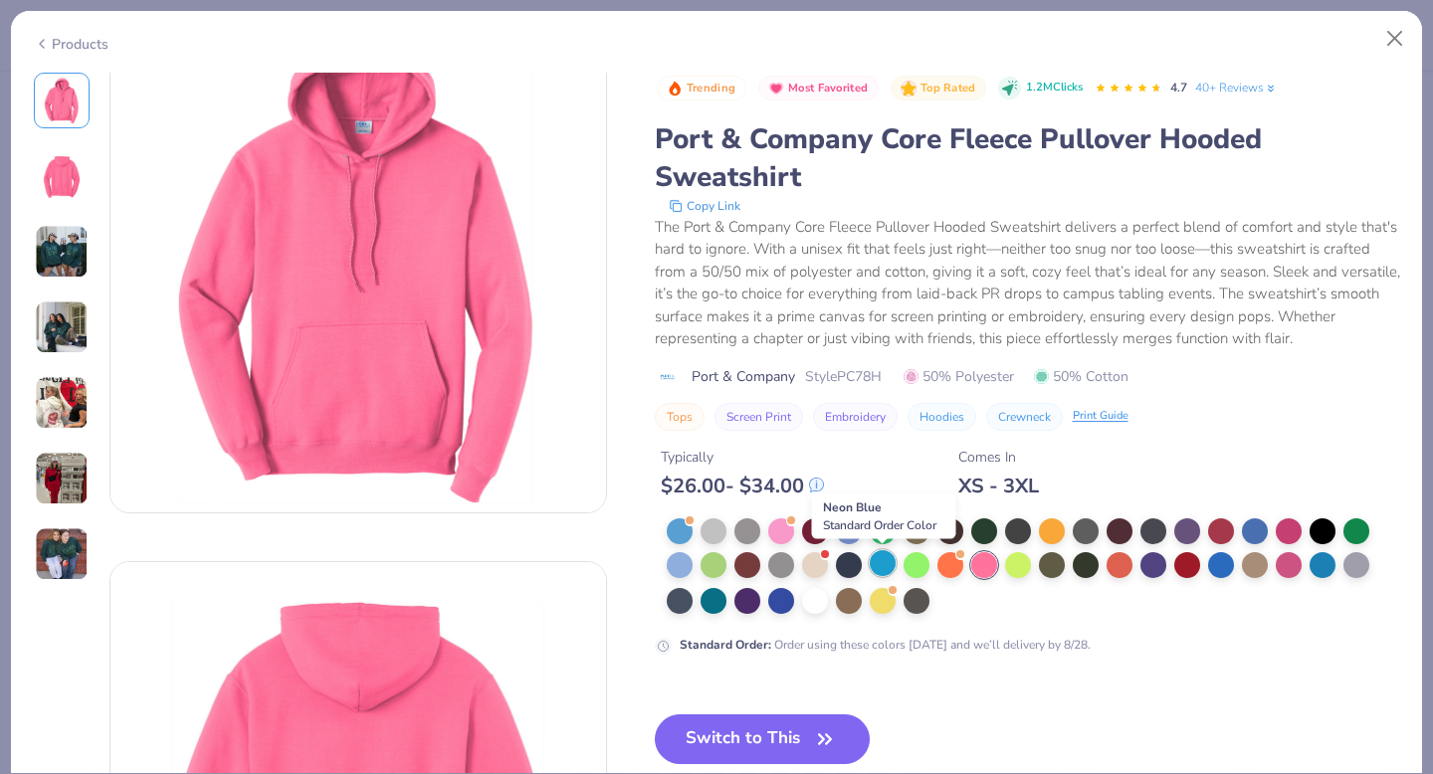
click at [882, 565] on div at bounding box center [883, 563] width 26 height 26
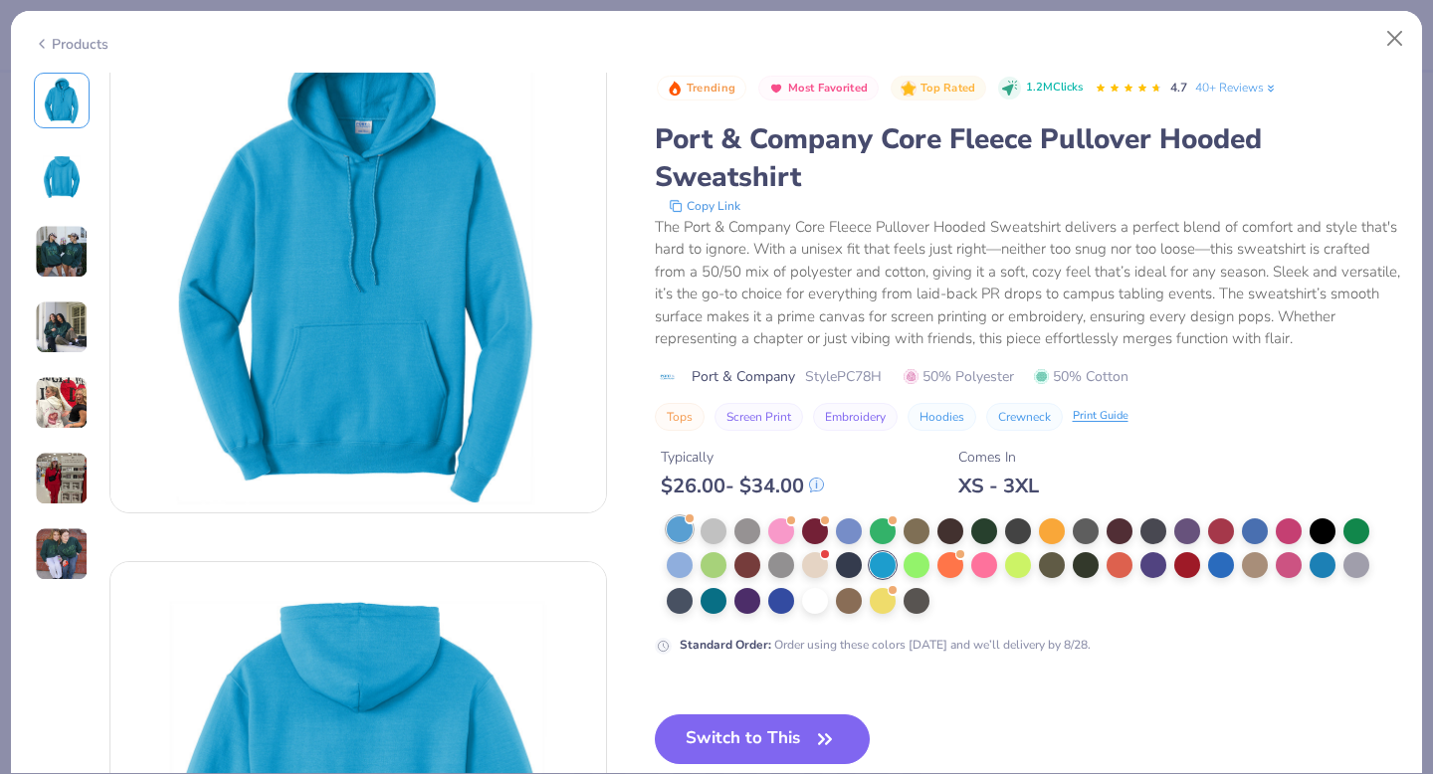
click at [678, 530] on div at bounding box center [680, 529] width 26 height 26
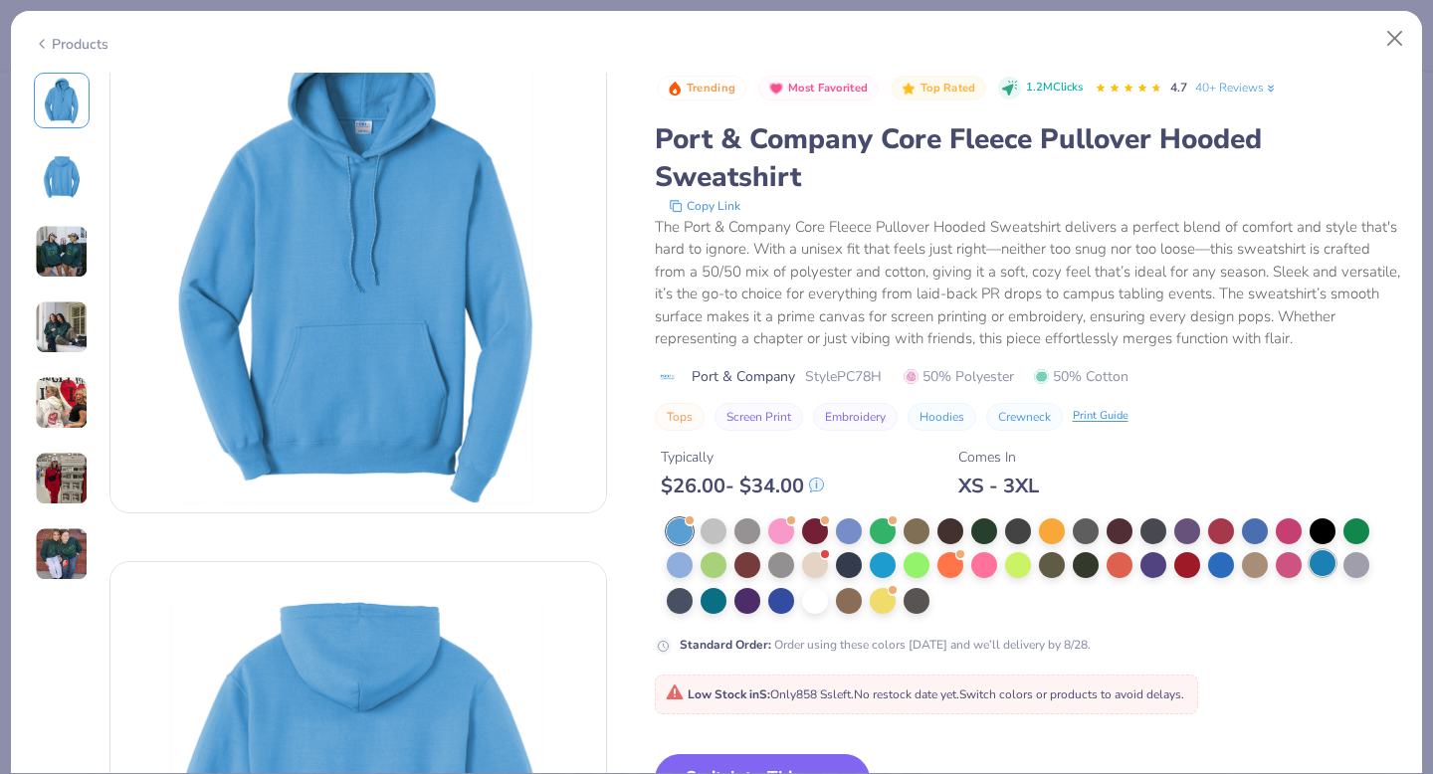
click at [1314, 562] on div at bounding box center [1322, 563] width 26 height 26
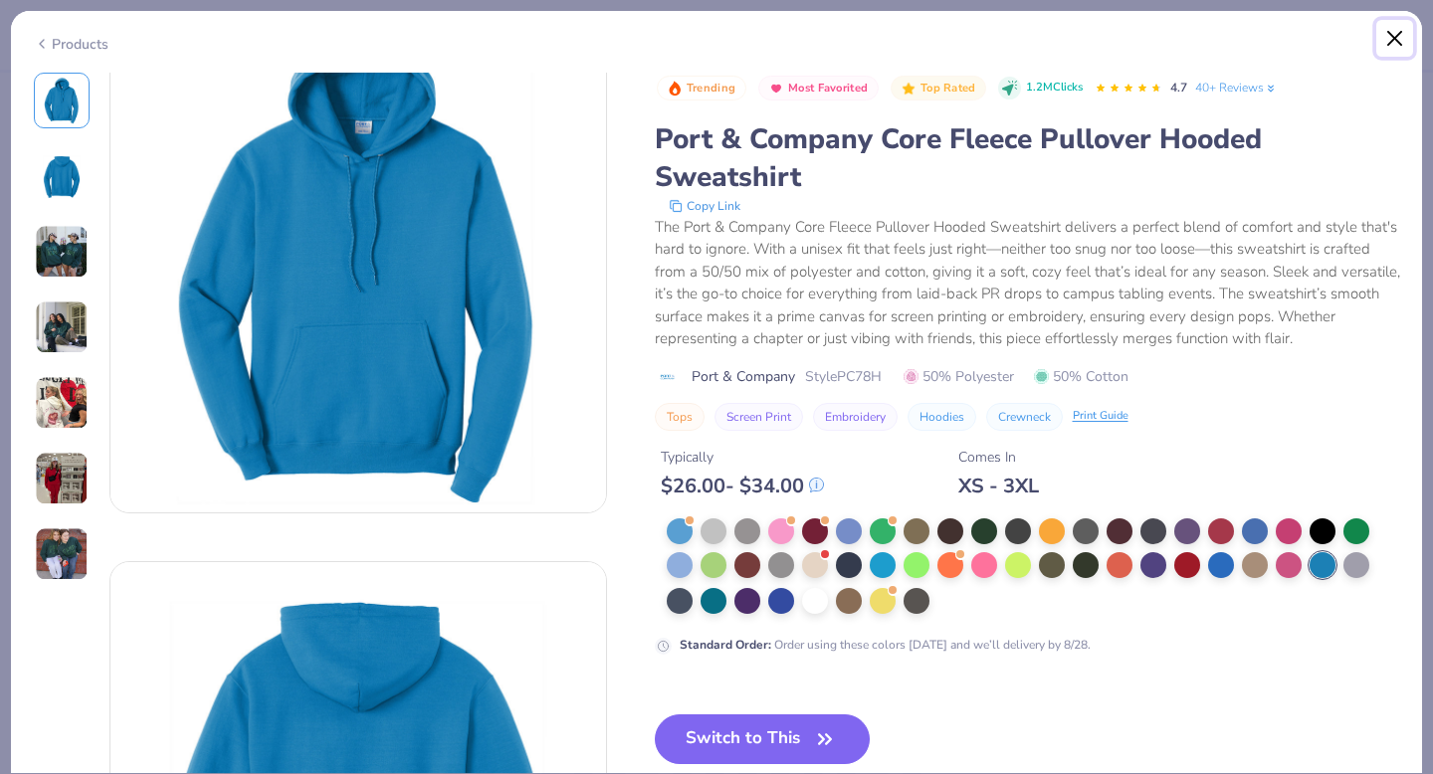
click at [1394, 40] on button "Close" at bounding box center [1395, 39] width 38 height 38
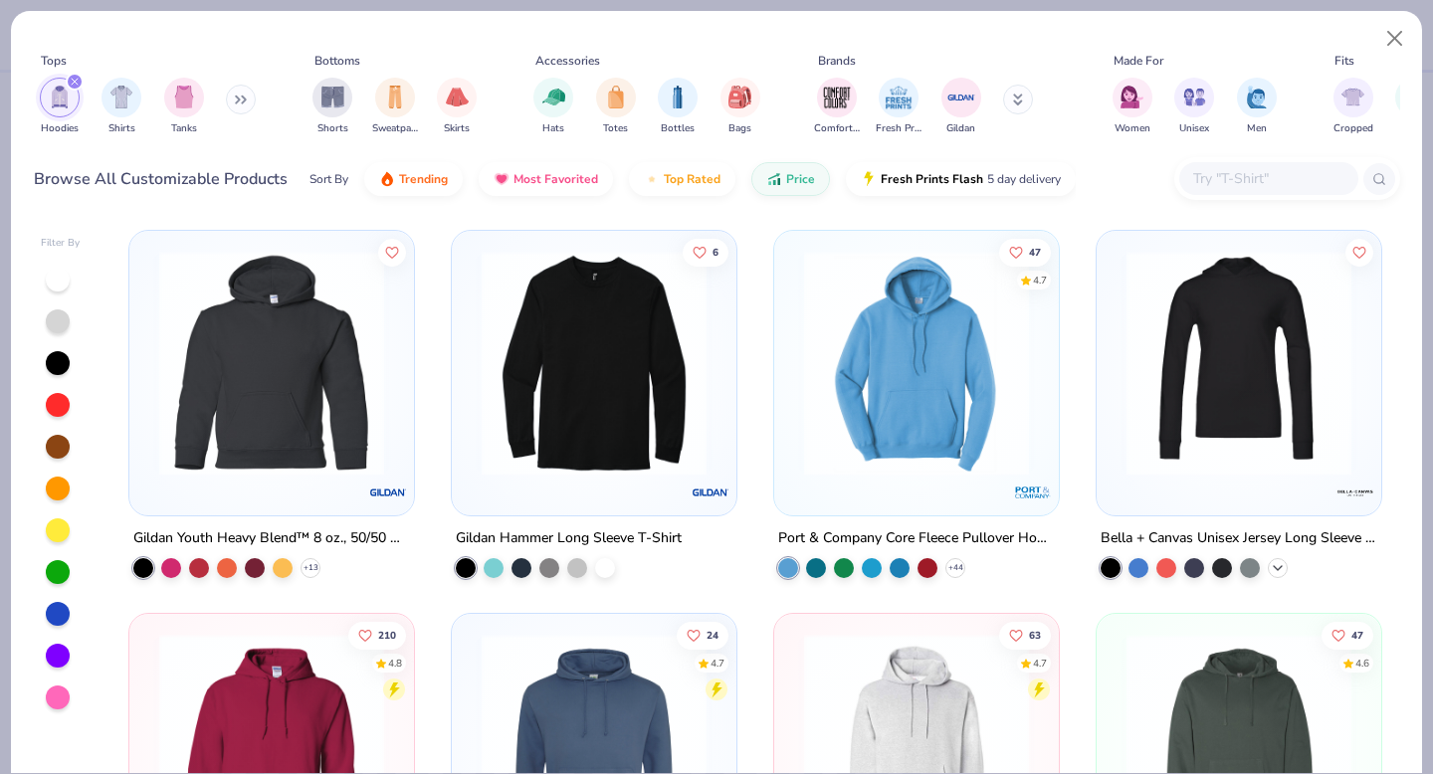
click at [1276, 563] on icon at bounding box center [1278, 568] width 16 height 16
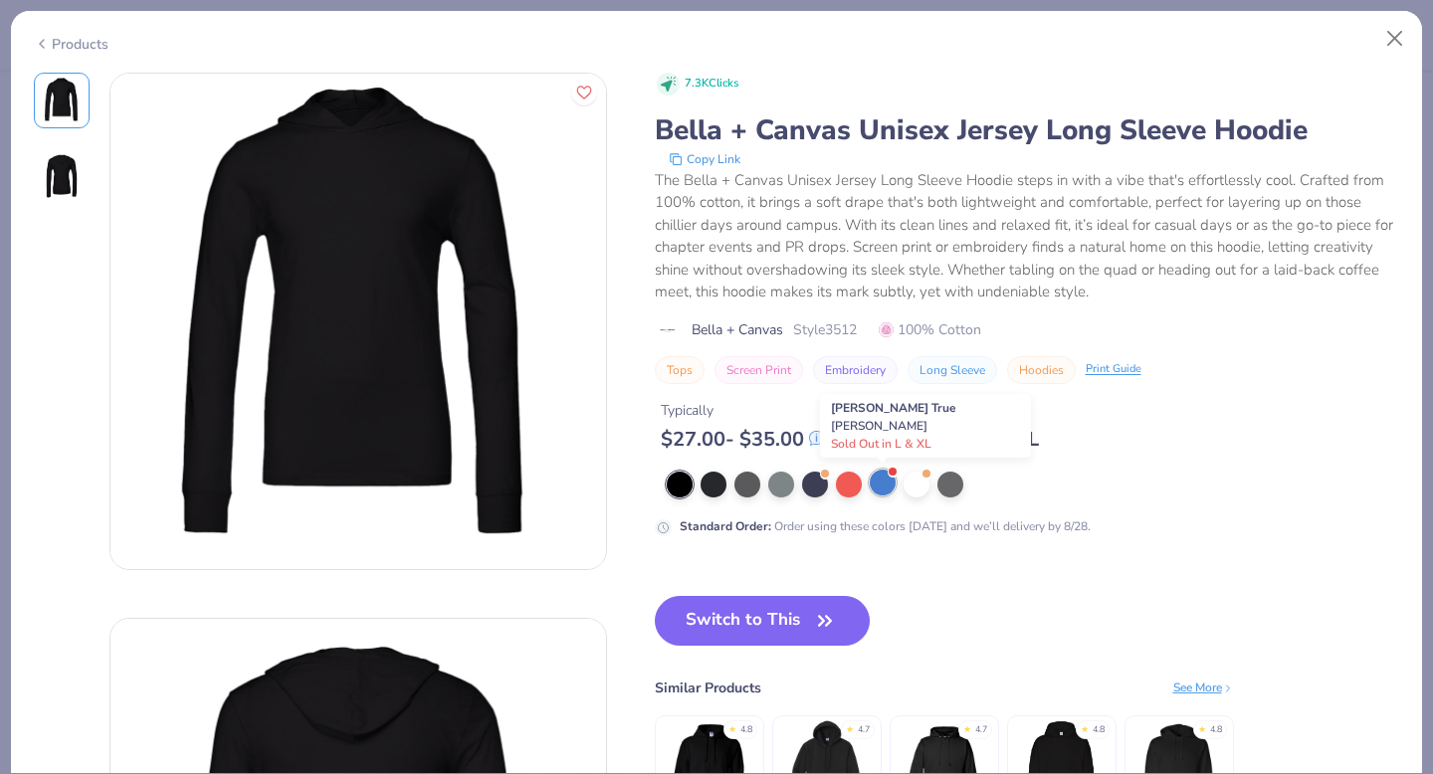
click at [882, 490] on div at bounding box center [883, 483] width 26 height 26
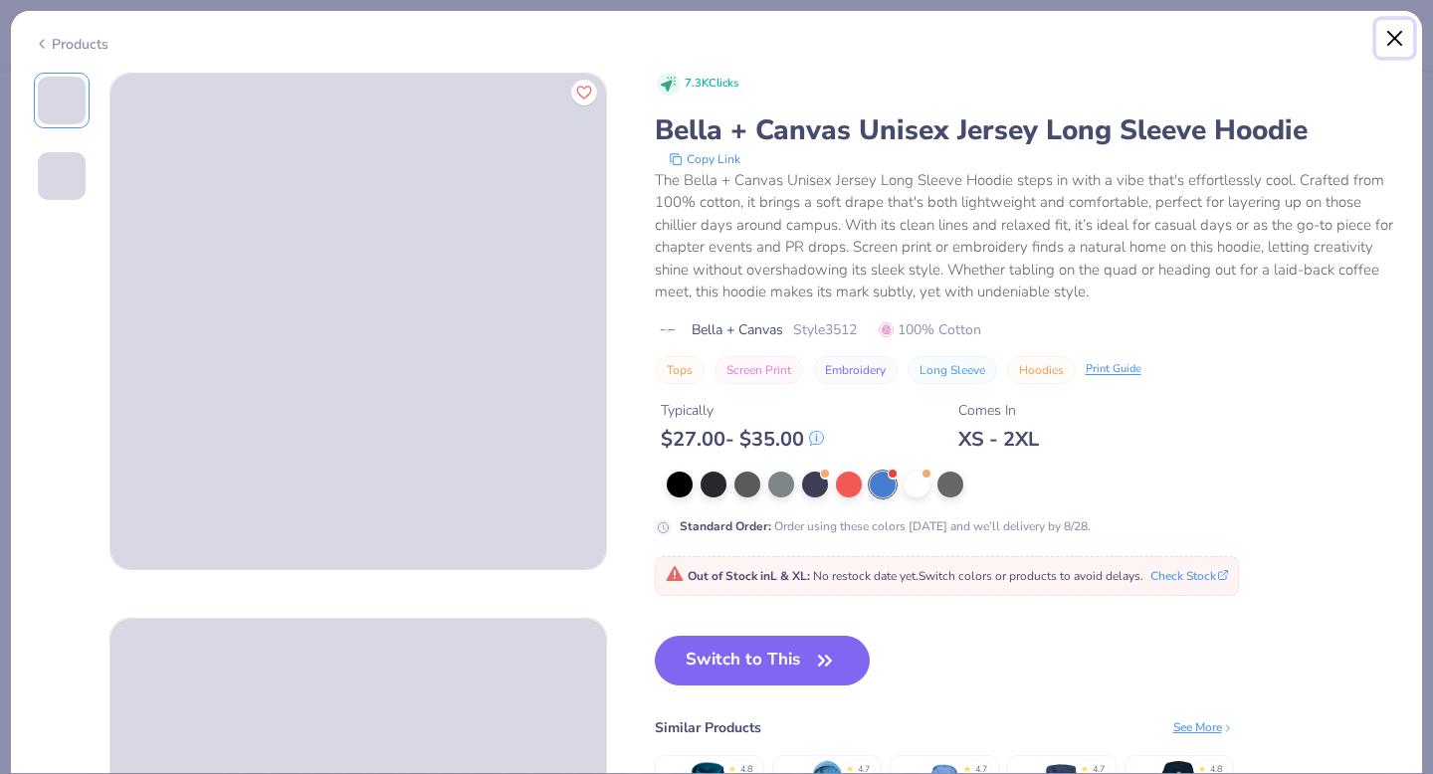
click at [1393, 41] on button "Close" at bounding box center [1395, 39] width 38 height 38
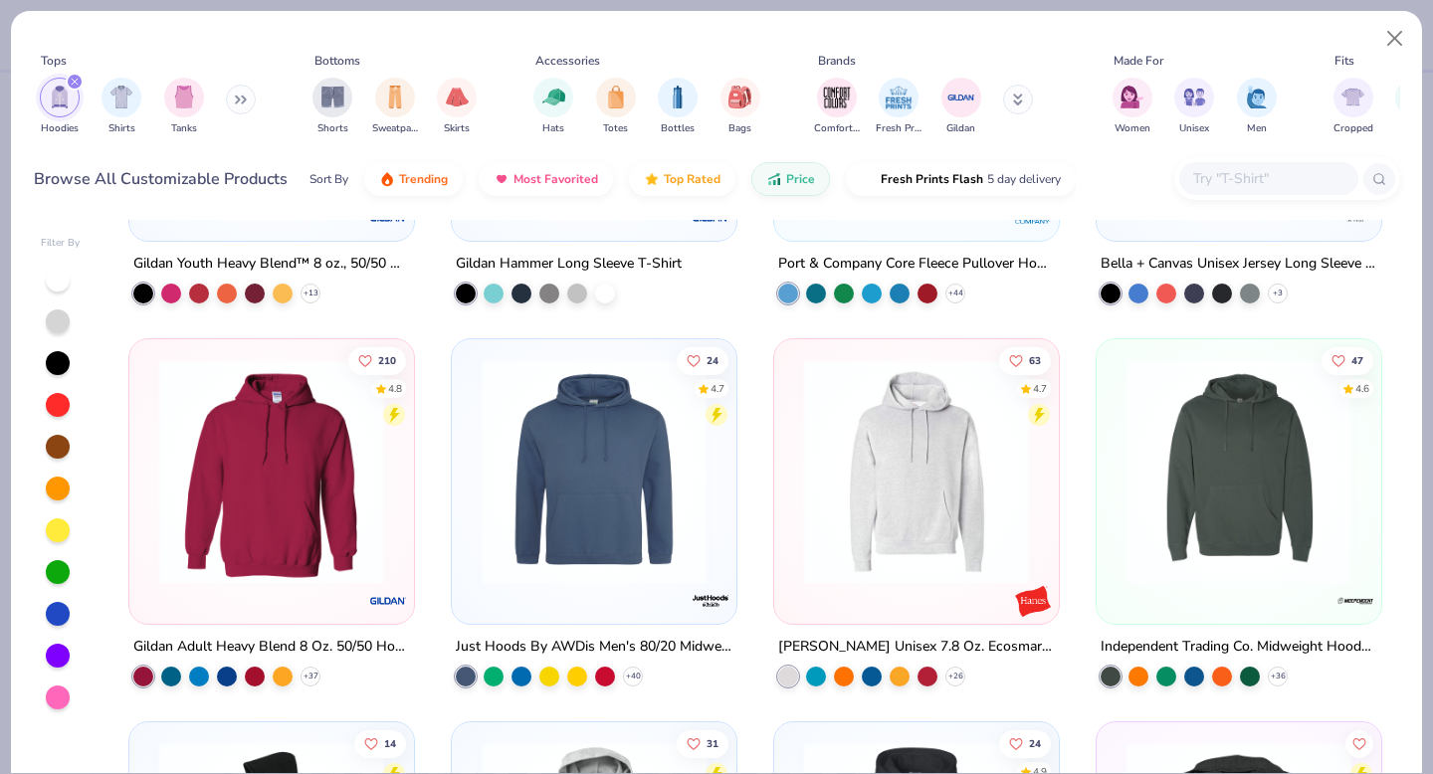
scroll to position [313, 0]
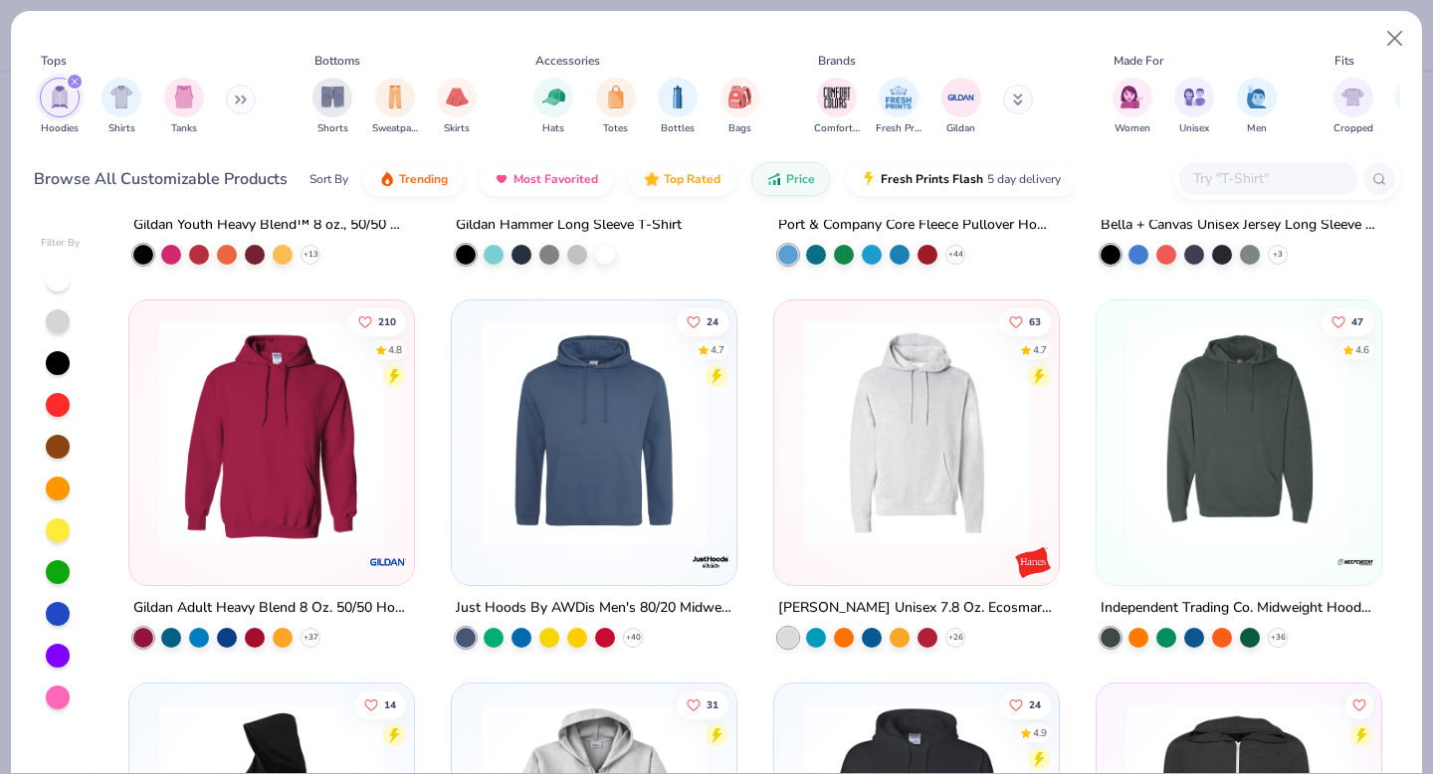
click at [303, 476] on img at bounding box center [271, 432] width 245 height 225
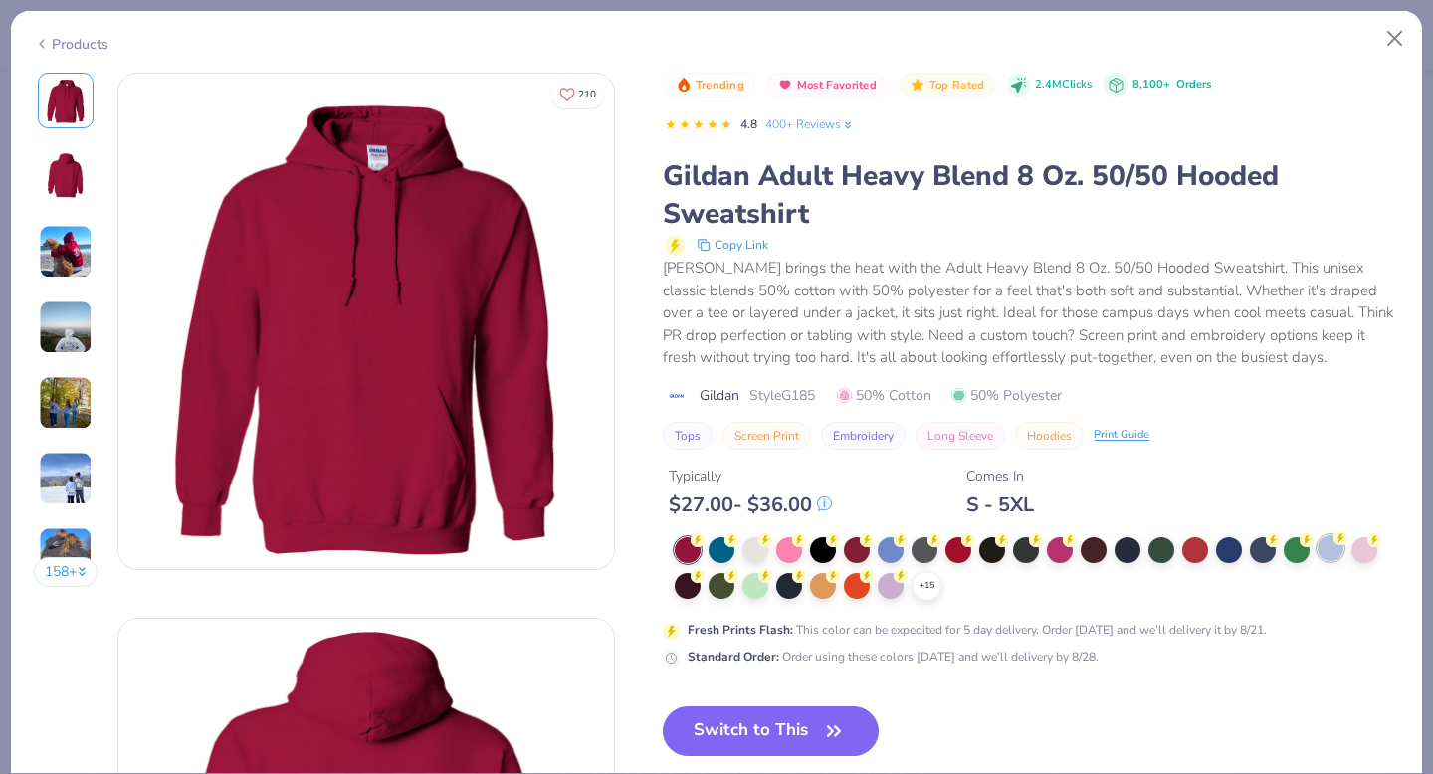
click at [1331, 552] on div at bounding box center [1330, 548] width 26 height 26
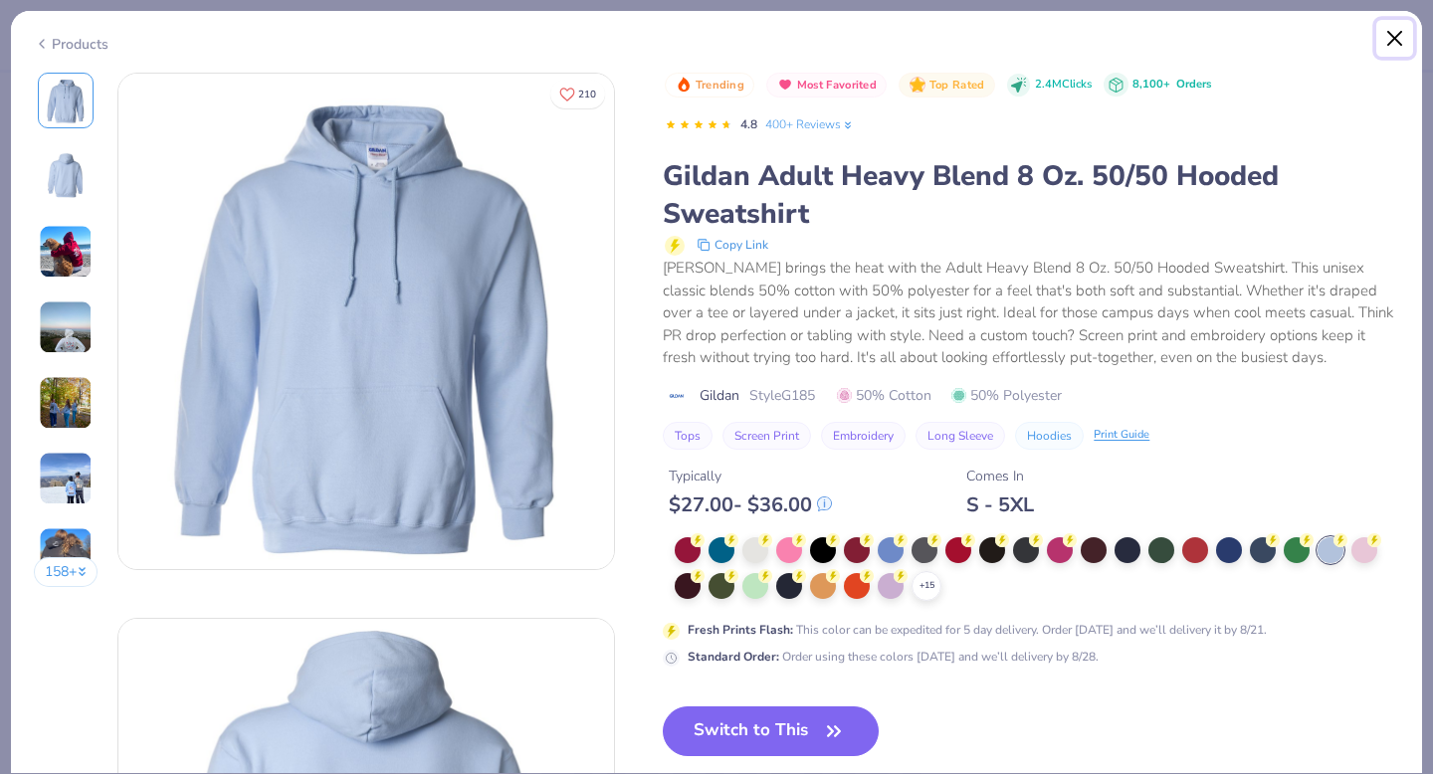
click at [1395, 33] on button "Close" at bounding box center [1395, 39] width 38 height 38
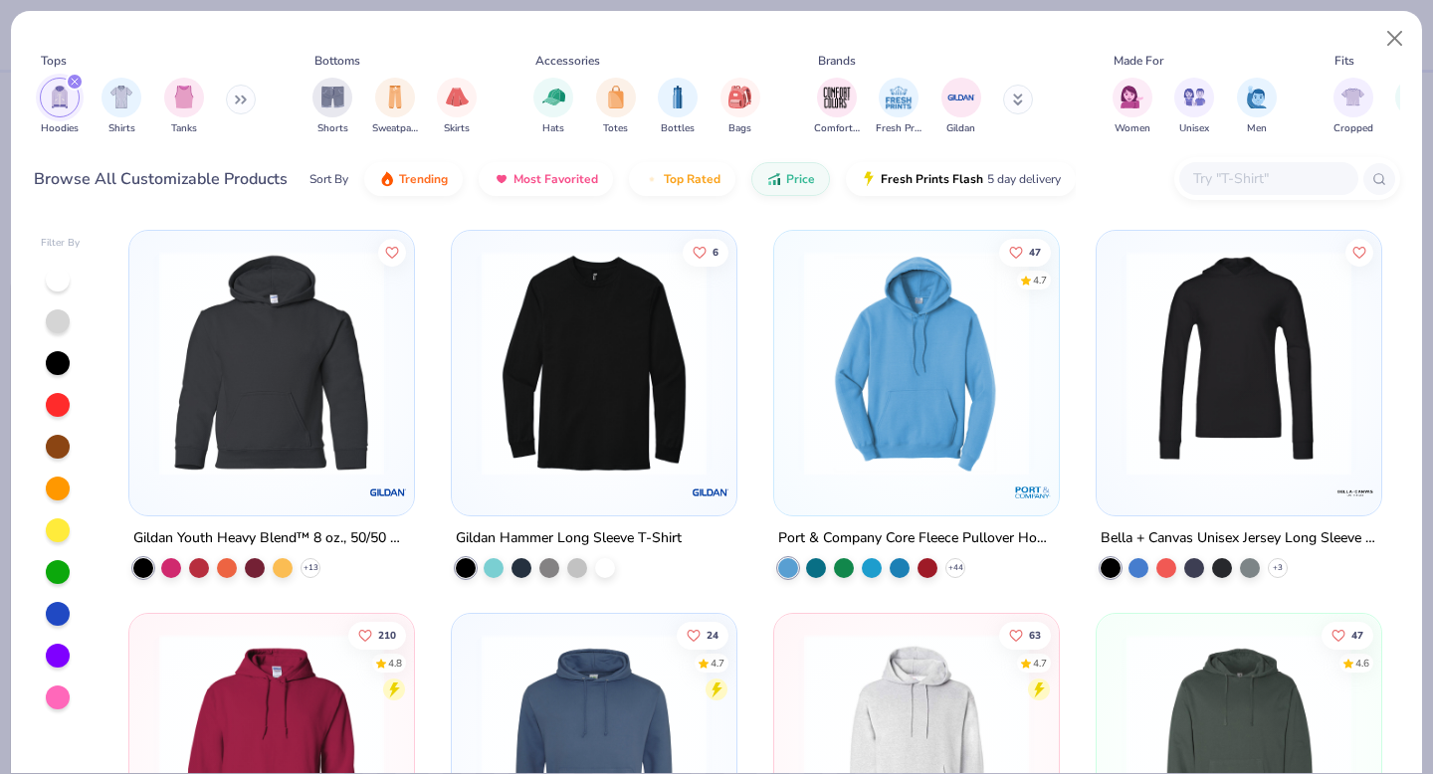
type textarea "x"
